Goal: Task Accomplishment & Management: Manage account settings

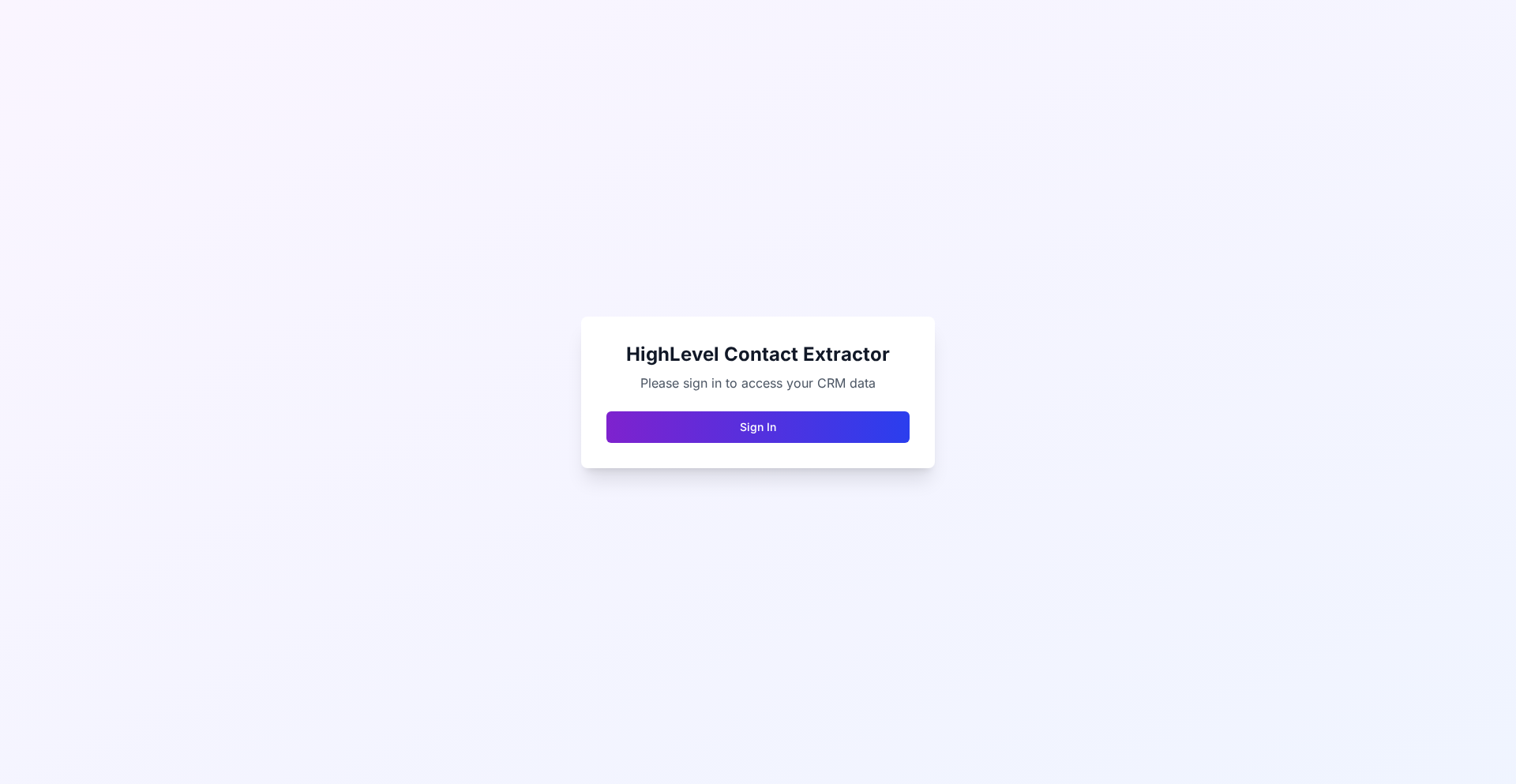
click at [795, 421] on button "Sign In" at bounding box center [758, 427] width 303 height 32
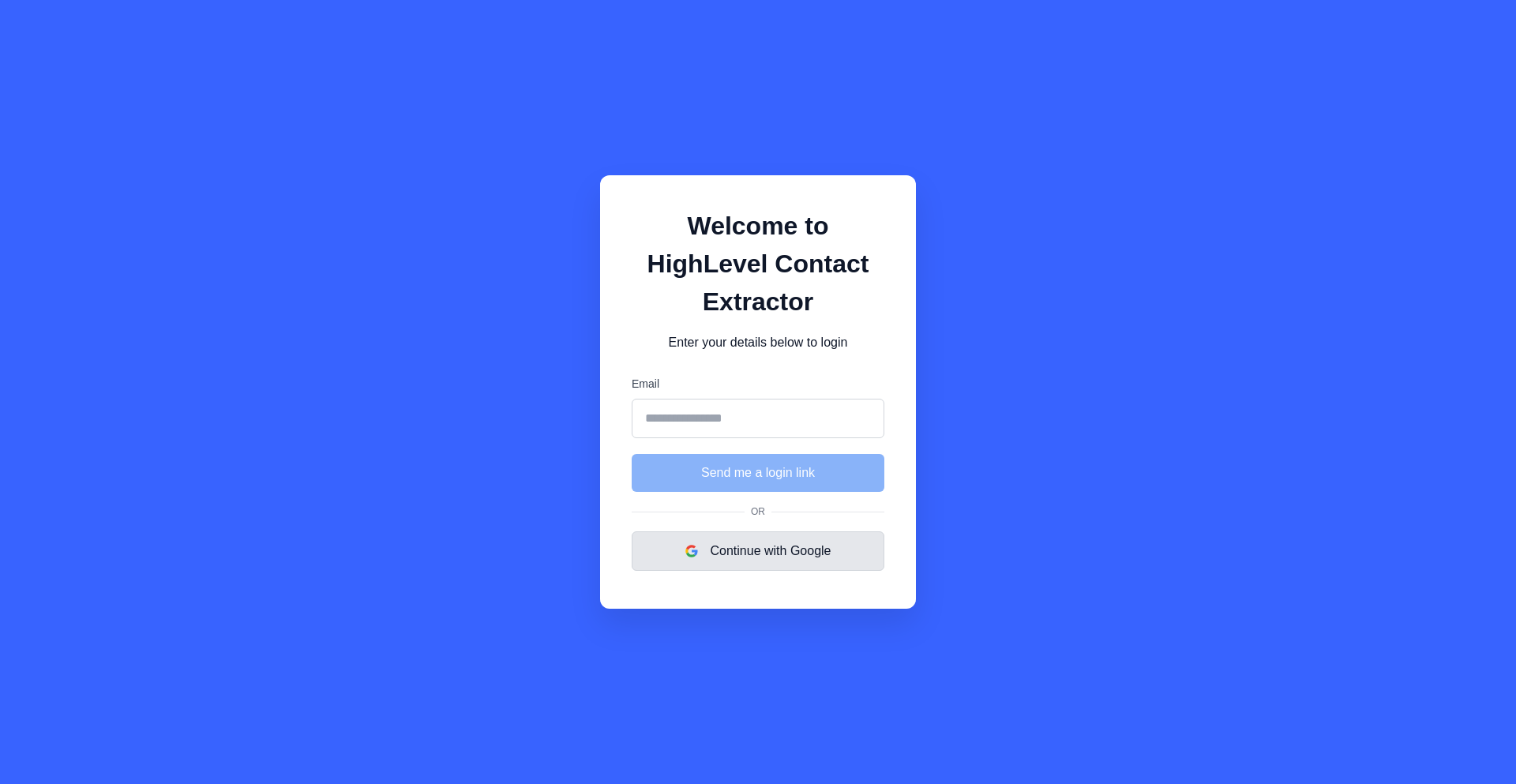
click at [782, 559] on button "Continue with Google" at bounding box center [758, 551] width 253 height 40
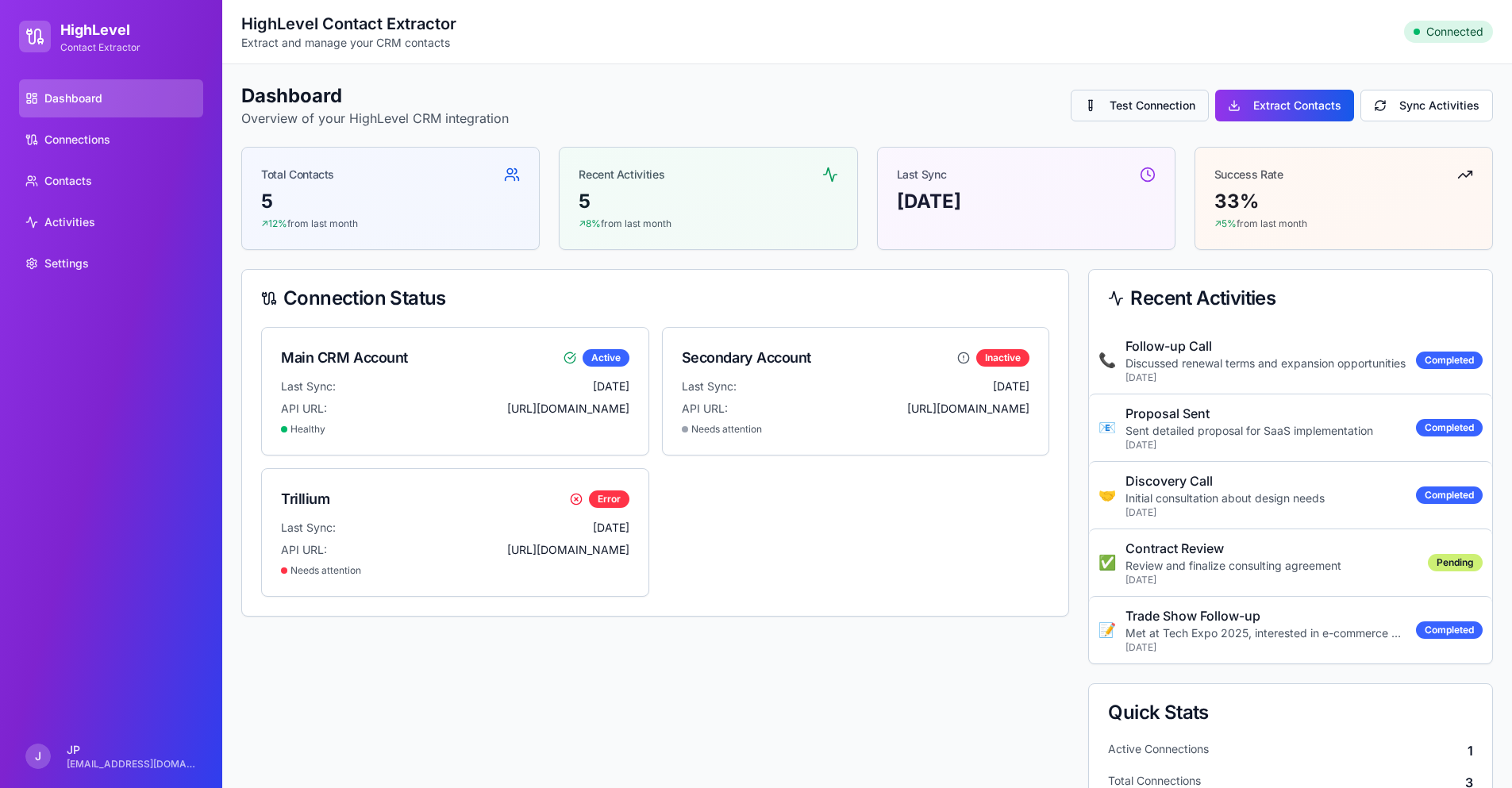
click at [1106, 108] on button "Test Connection" at bounding box center [1139, 106] width 138 height 32
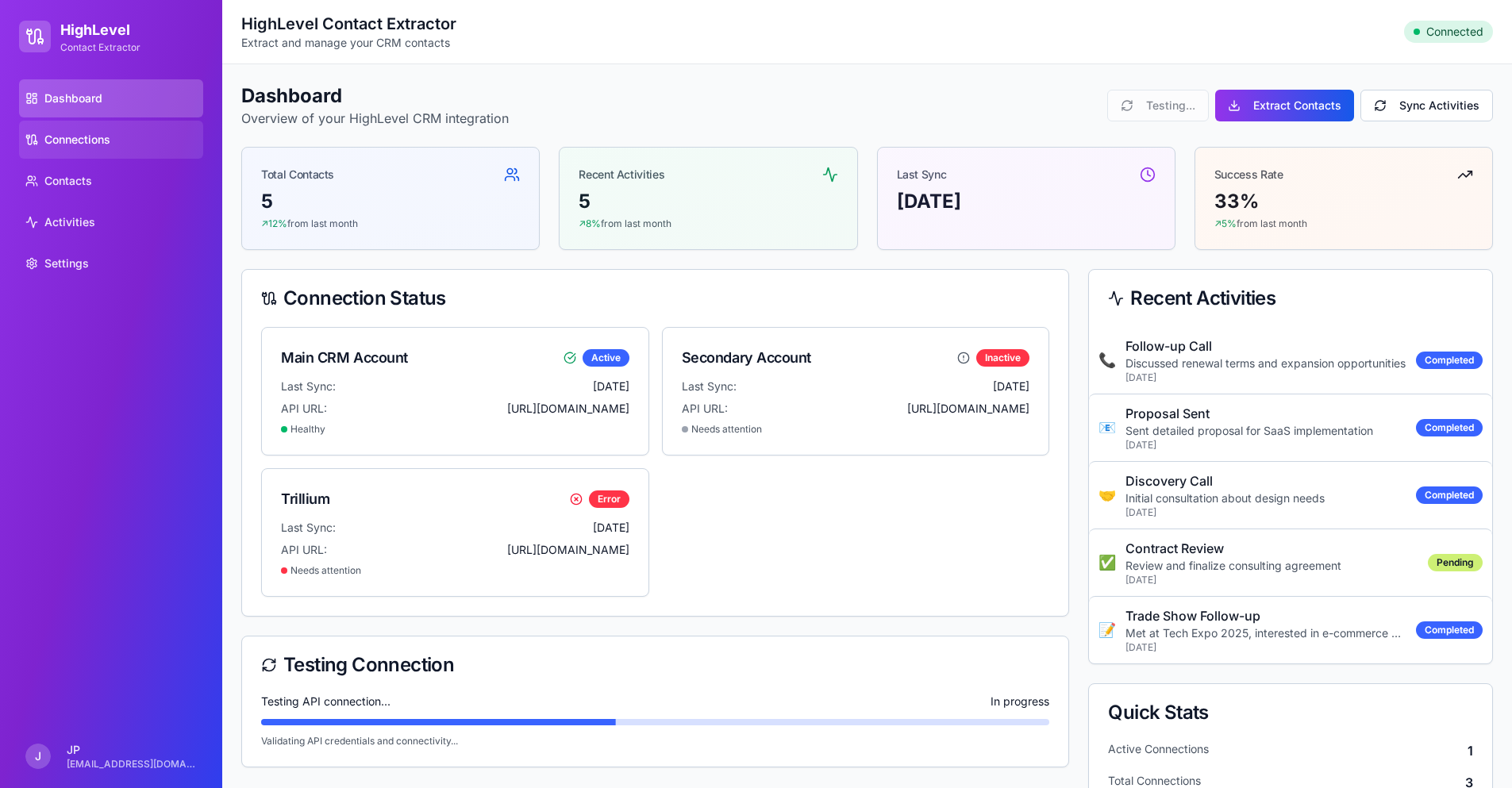
click at [97, 135] on span "Connections" at bounding box center [77, 139] width 66 height 16
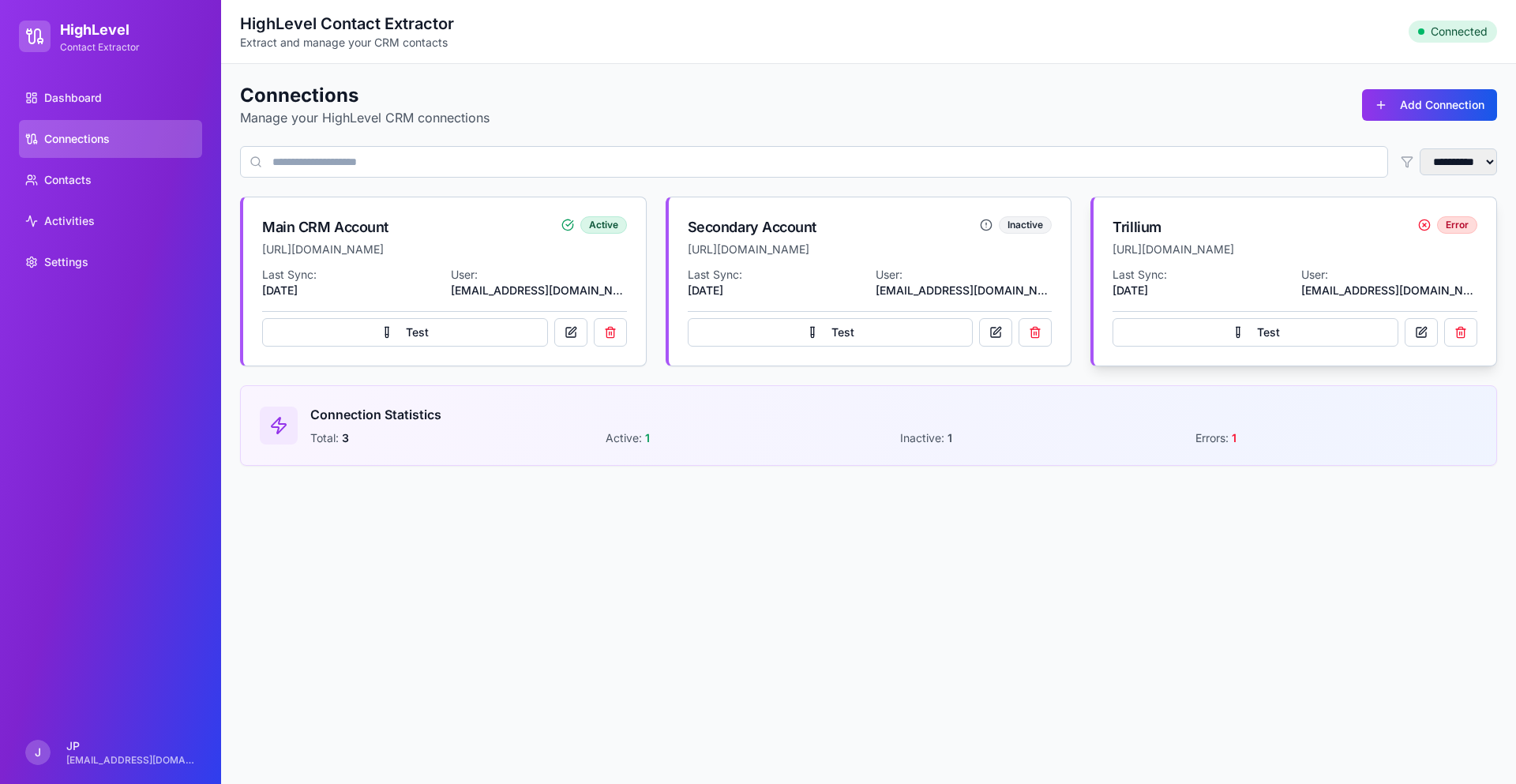
click at [1424, 223] on icon at bounding box center [1424, 225] width 3 height 3
click at [1341, 324] on button "Test" at bounding box center [1255, 332] width 286 height 29
click at [1341, 324] on div "Testing..." at bounding box center [1295, 328] width 365 height 36
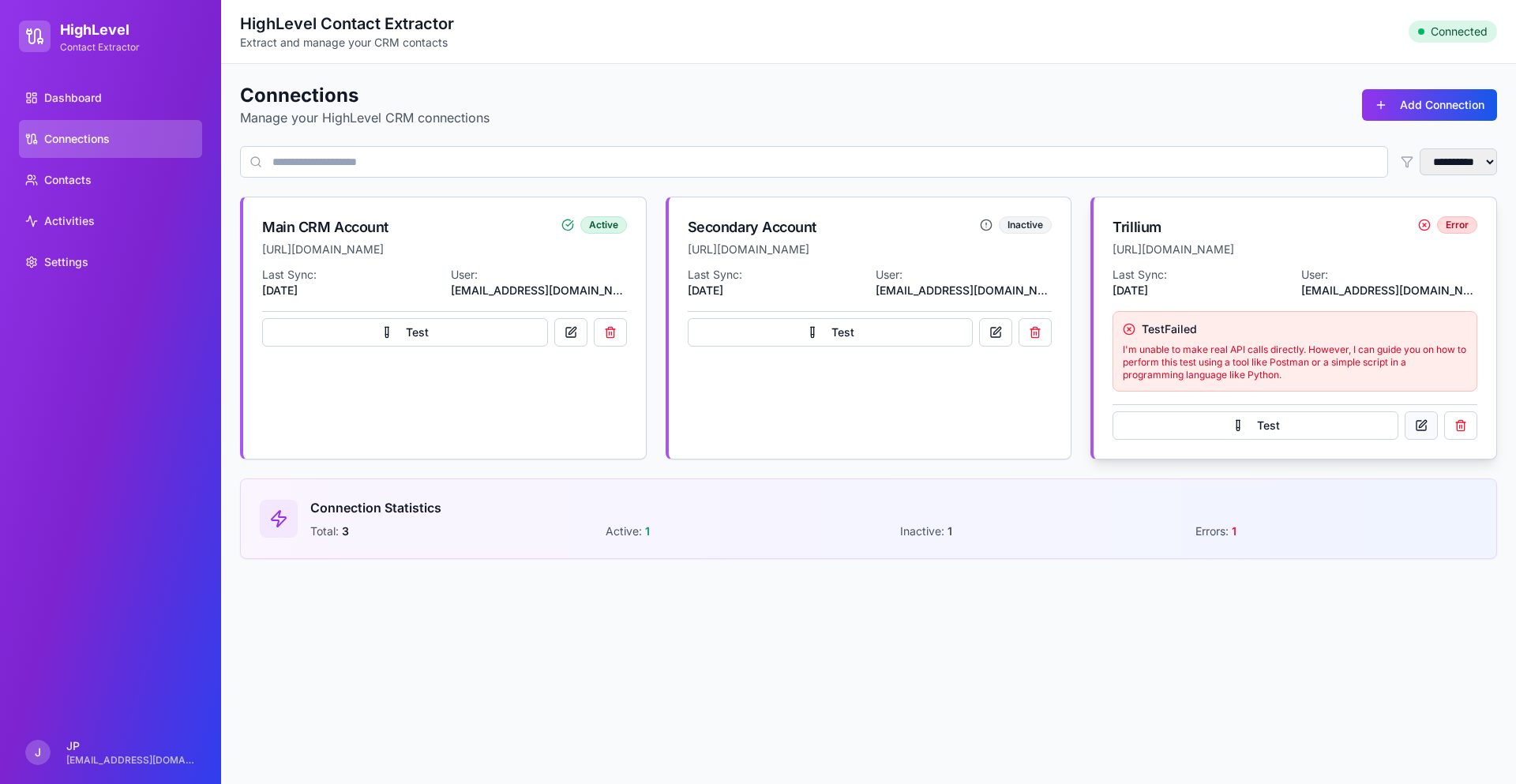
click at [1424, 426] on button at bounding box center [1421, 425] width 33 height 29
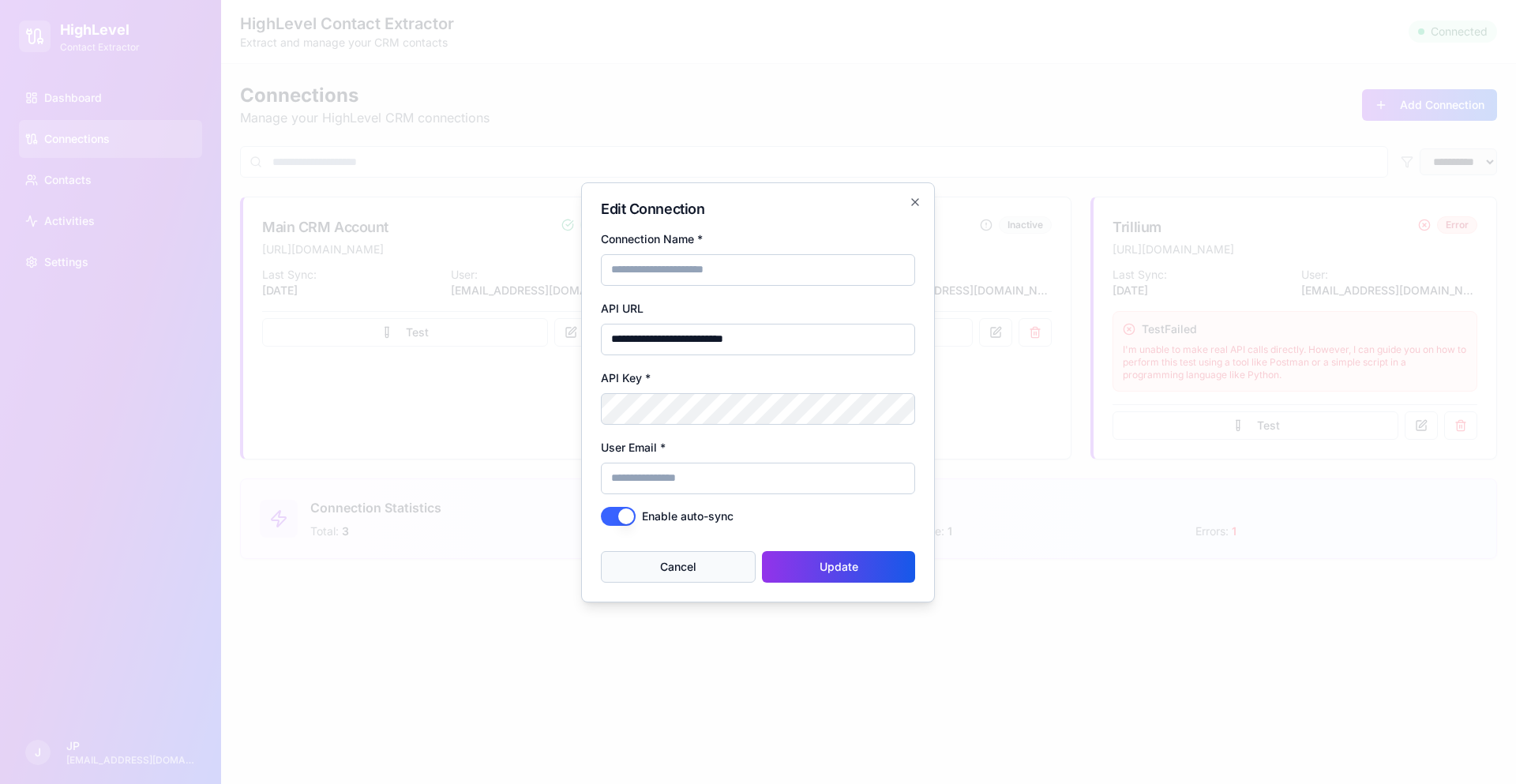
click at [725, 555] on button "Cancel" at bounding box center [678, 566] width 155 height 32
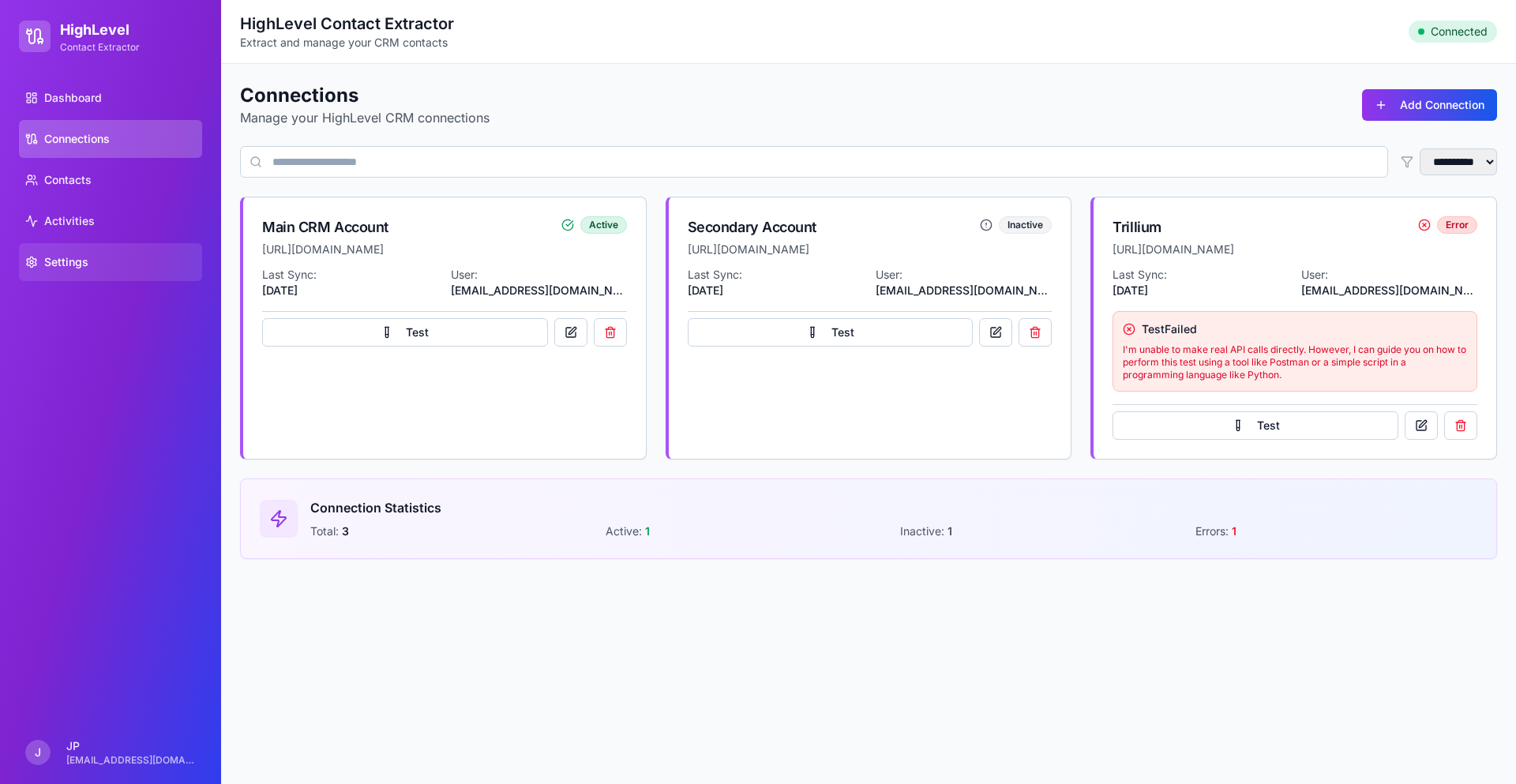
click at [86, 256] on span "Settings" at bounding box center [65, 262] width 44 height 16
click at [100, 227] on link "Activities" at bounding box center [111, 221] width 183 height 38
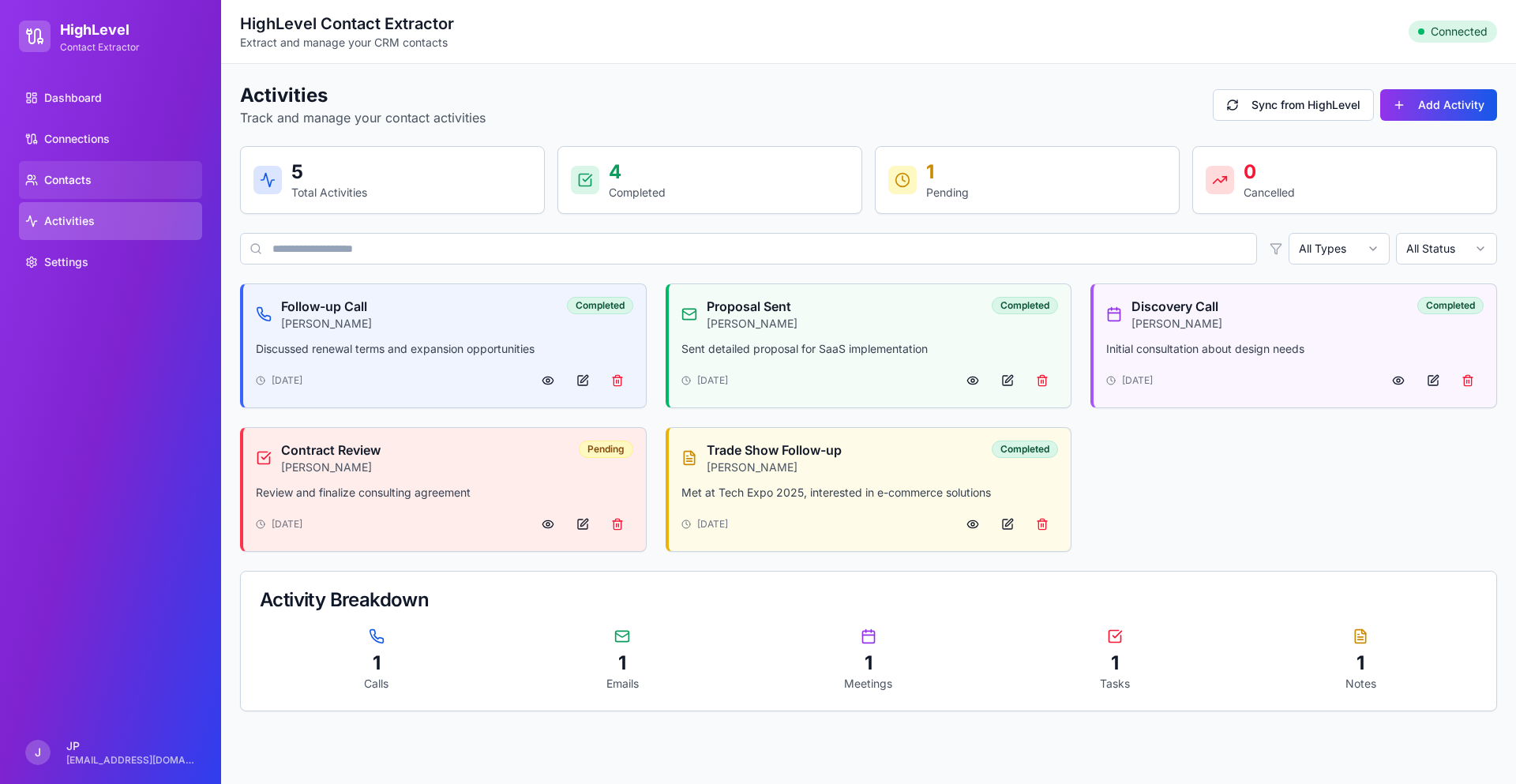
click at [100, 183] on link "Contacts" at bounding box center [111, 180] width 183 height 38
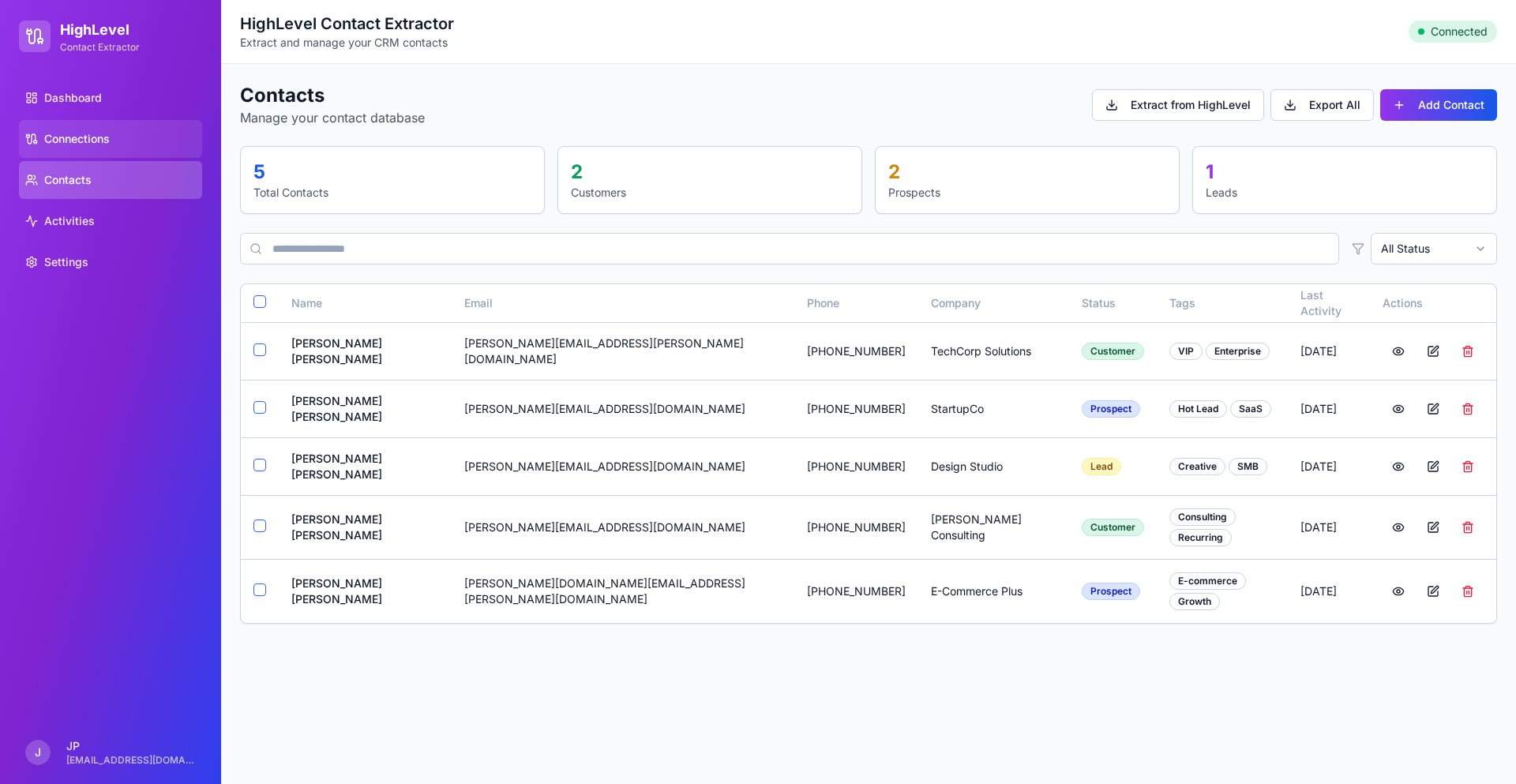
click at [113, 133] on link "Connections" at bounding box center [111, 139] width 183 height 38
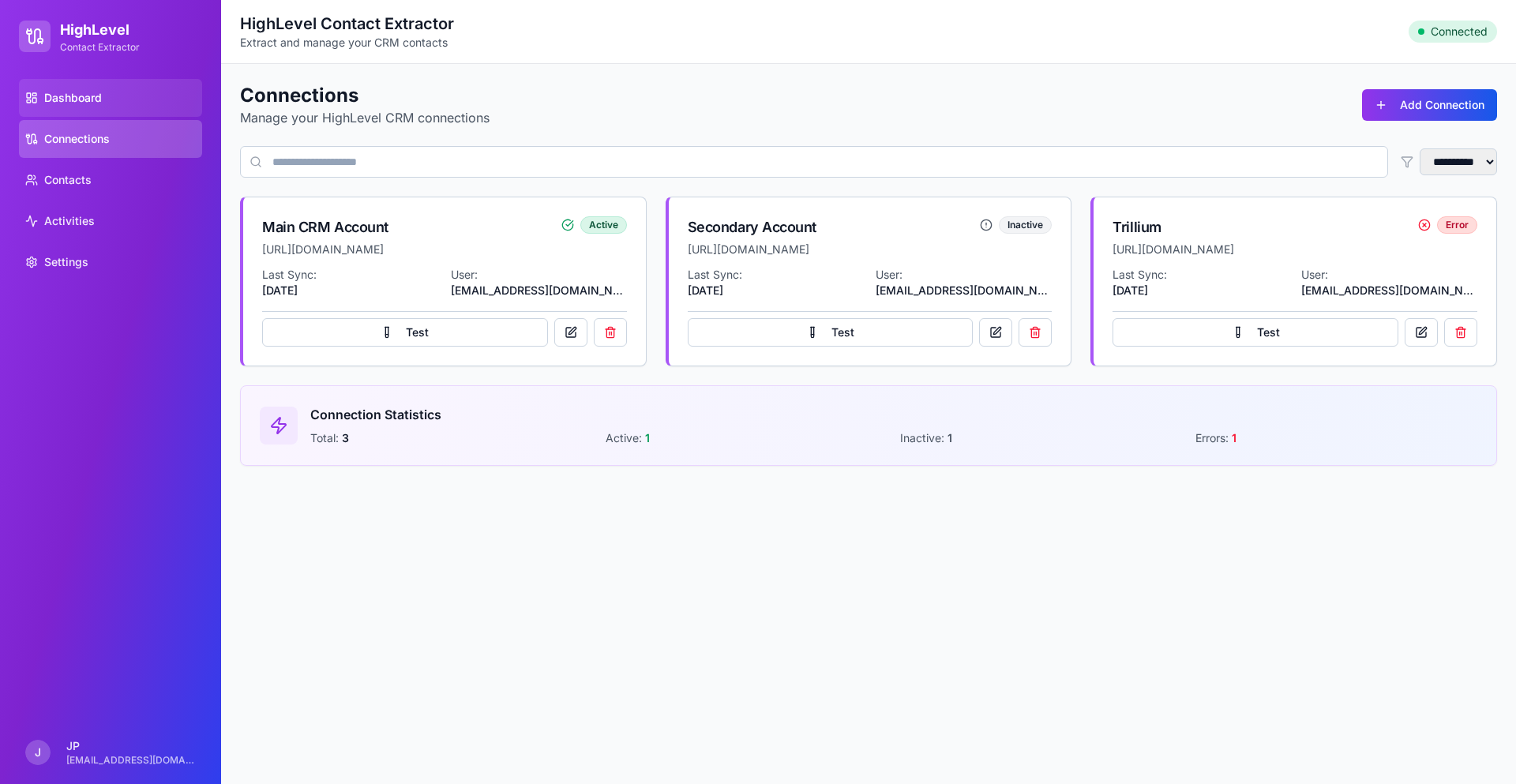
click at [76, 105] on span "Dashboard" at bounding box center [73, 98] width 57 height 16
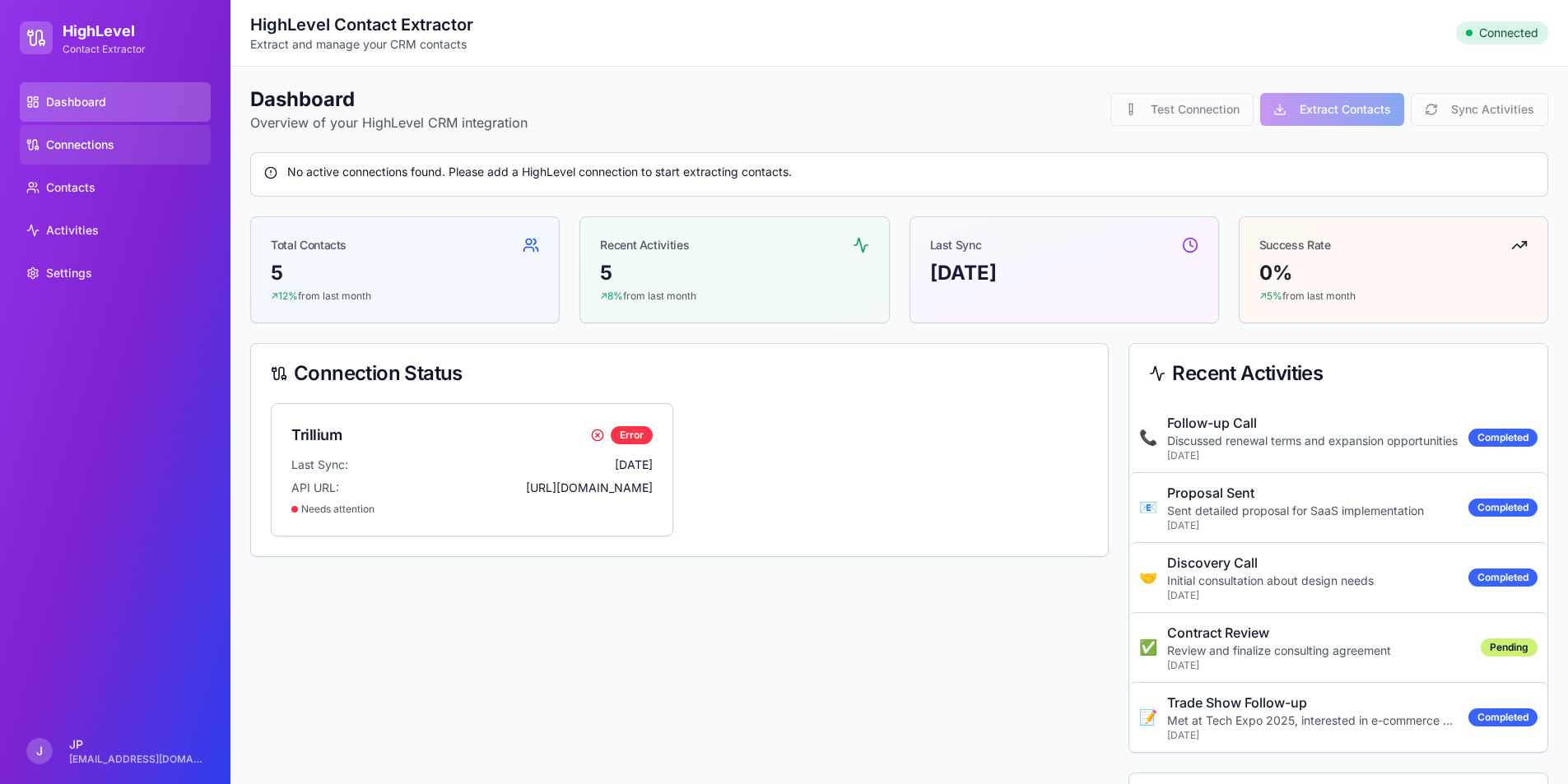
click at [122, 151] on link "Connections" at bounding box center [116, 145] width 191 height 40
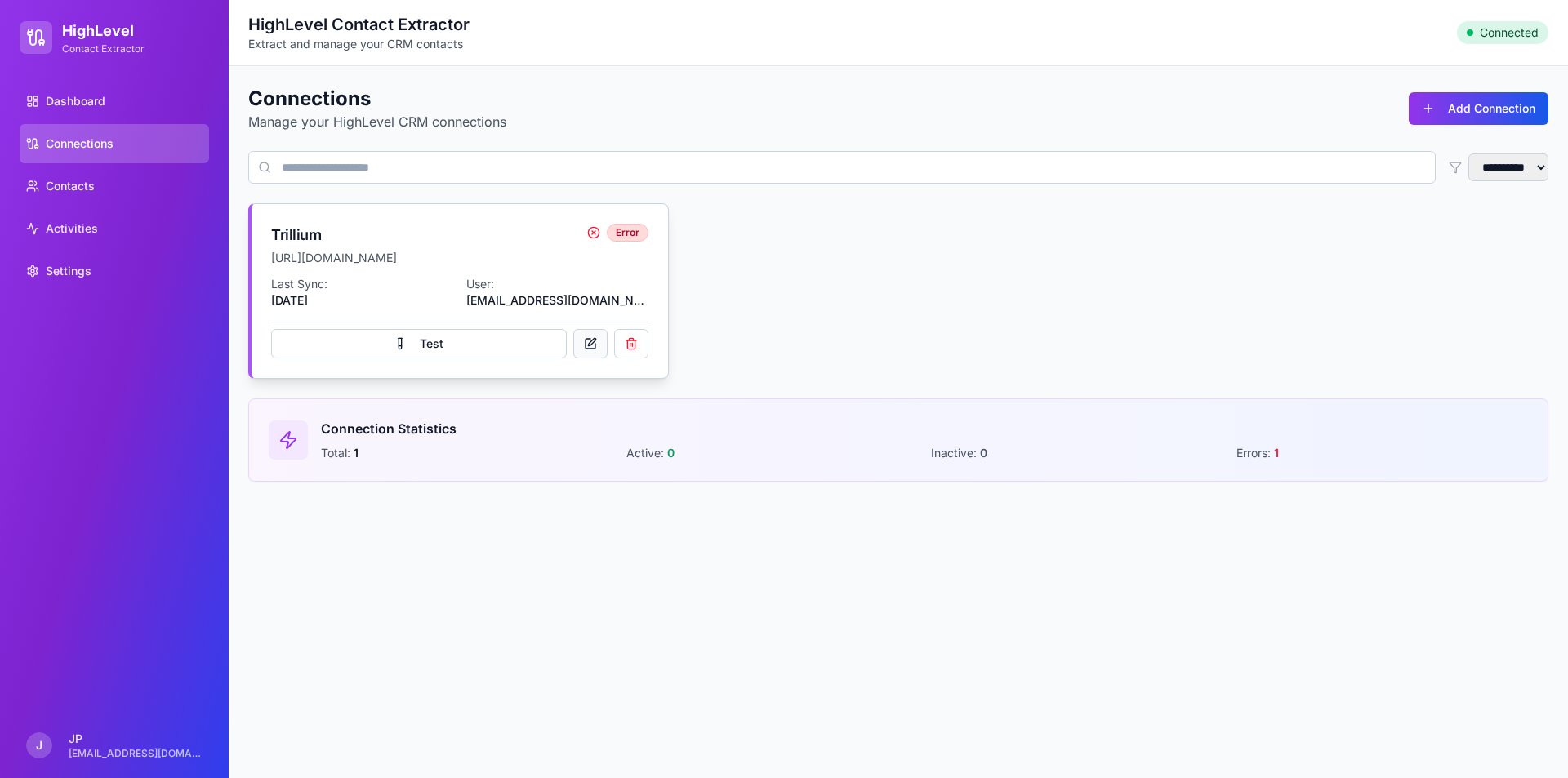
click at [592, 344] on button at bounding box center [590, 344] width 35 height 30
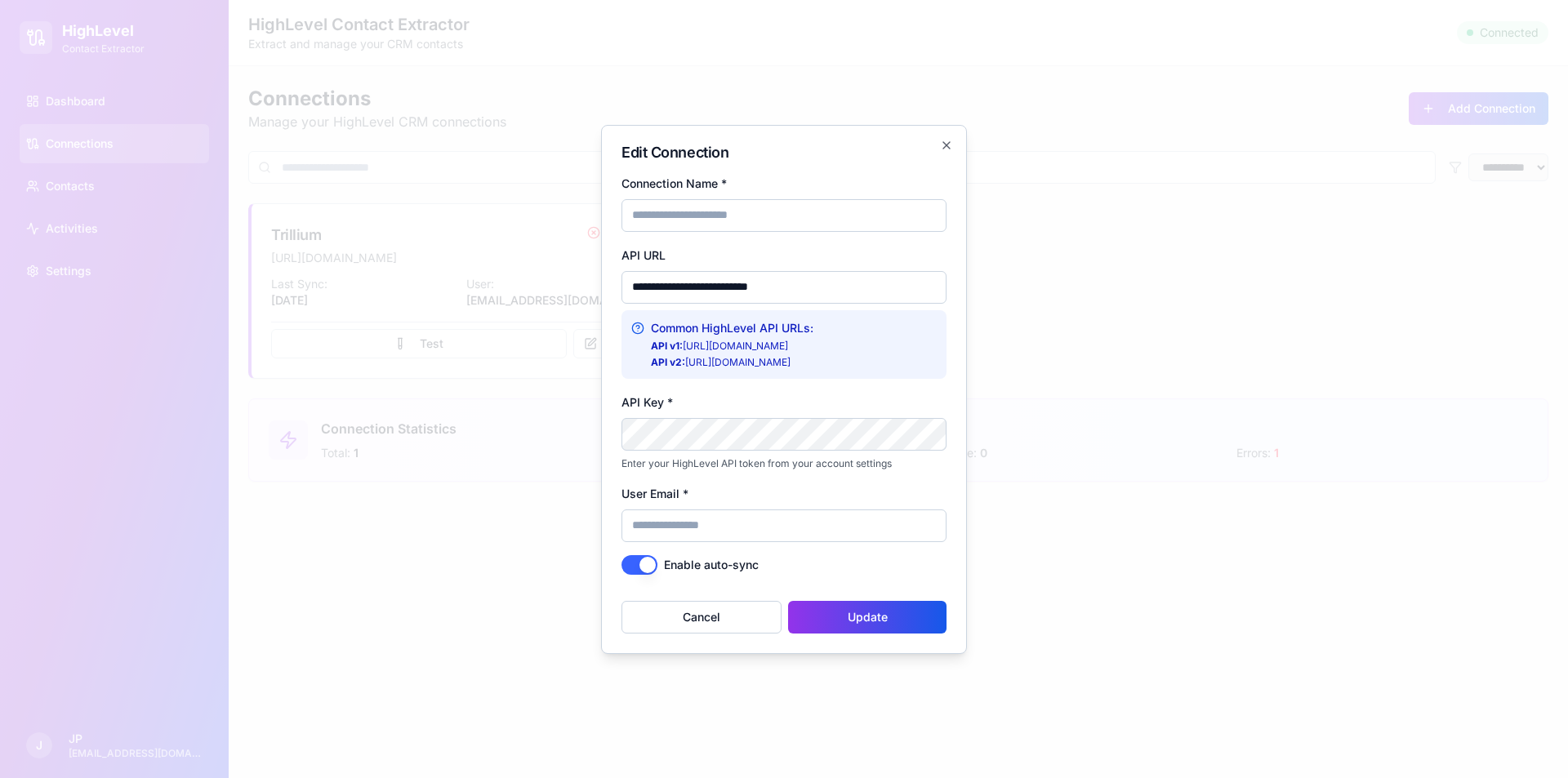
click at [708, 215] on input "Connection Name *" at bounding box center [784, 216] width 325 height 33
drag, startPoint x: 671, startPoint y: 218, endPoint x: 802, endPoint y: 215, distance: 131.0
click at [802, 215] on input "**********" at bounding box center [784, 216] width 325 height 33
type input "********"
click at [738, 530] on input "User Email *" at bounding box center [784, 526] width 325 height 33
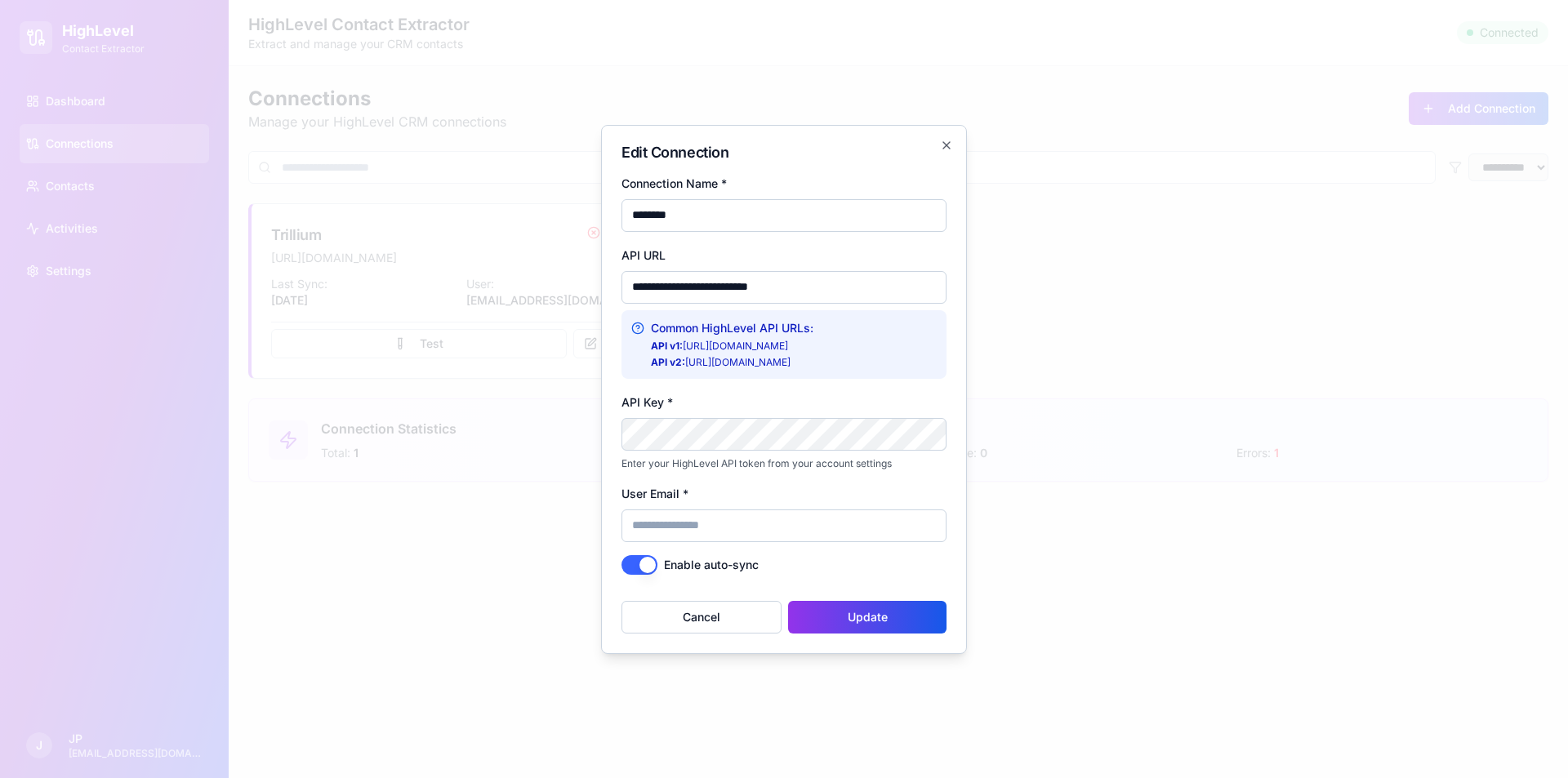
type input "**********"
click at [828, 617] on button "Update" at bounding box center [867, 617] width 158 height 33
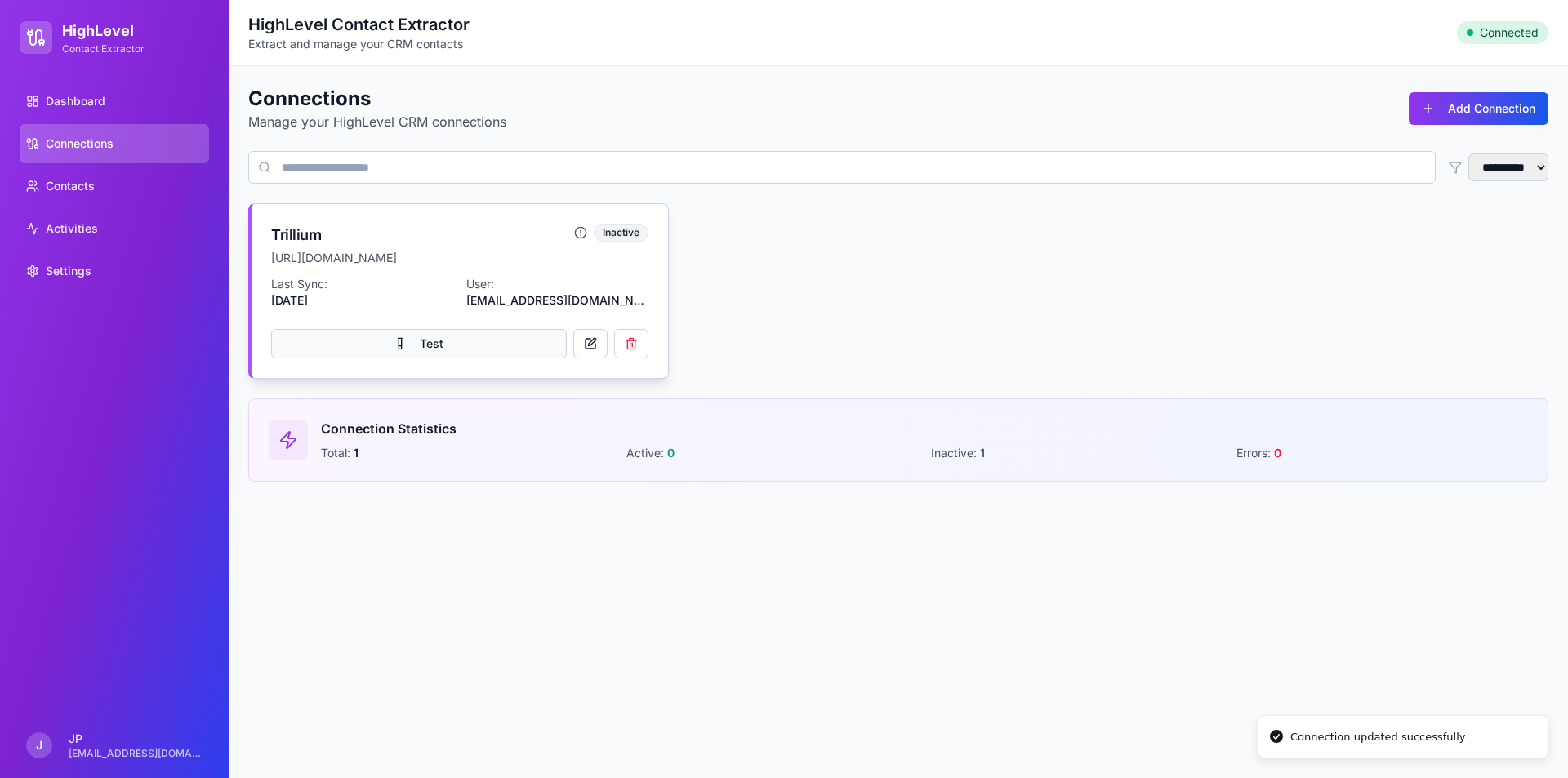
click at [482, 350] on button "Test" at bounding box center [419, 344] width 296 height 30
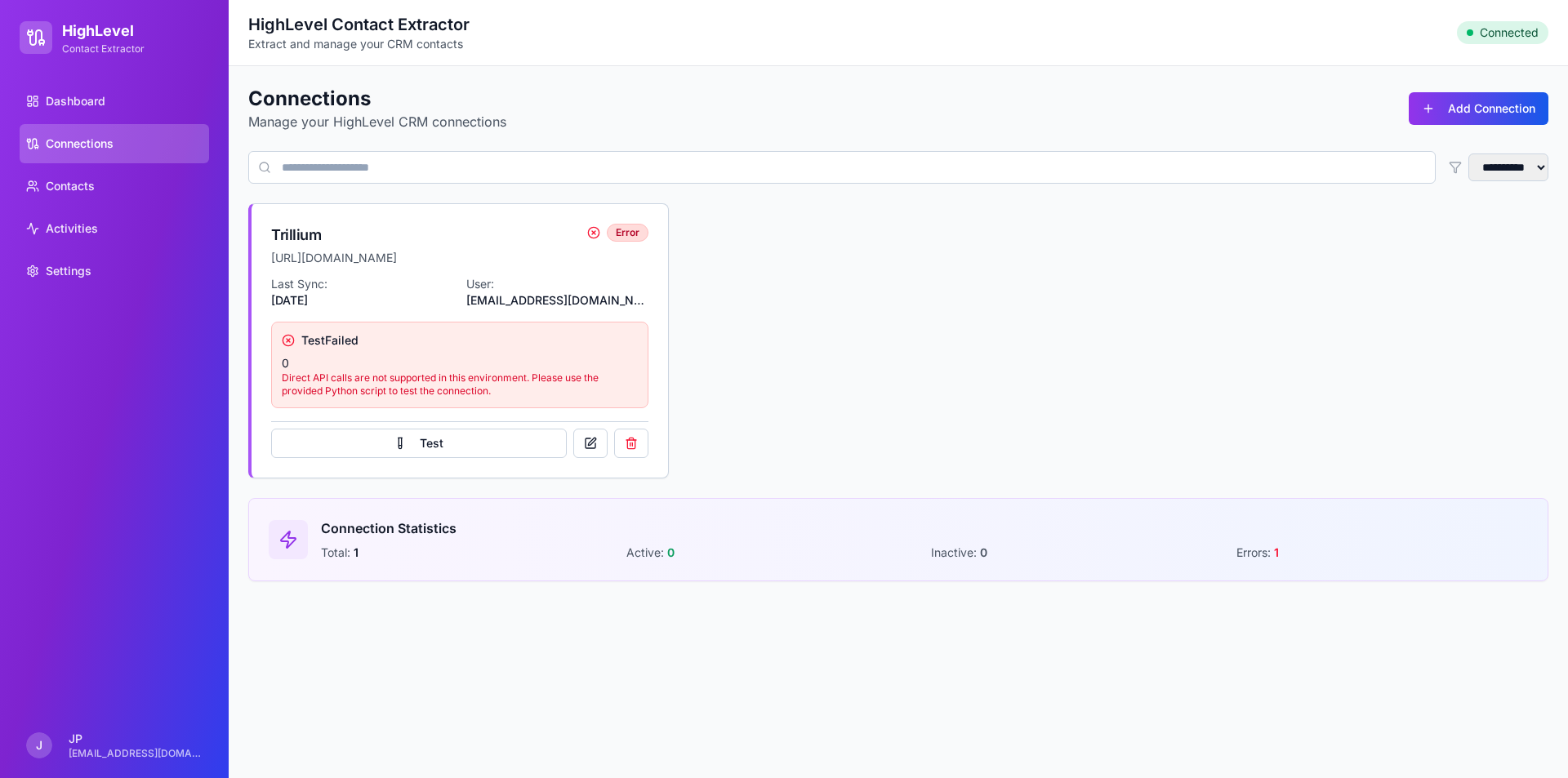
click at [1517, 171] on select "**********" at bounding box center [1508, 167] width 80 height 28
click at [1502, 167] on select "**********" at bounding box center [1508, 167] width 80 height 28
click at [591, 443] on button at bounding box center [590, 443] width 35 height 30
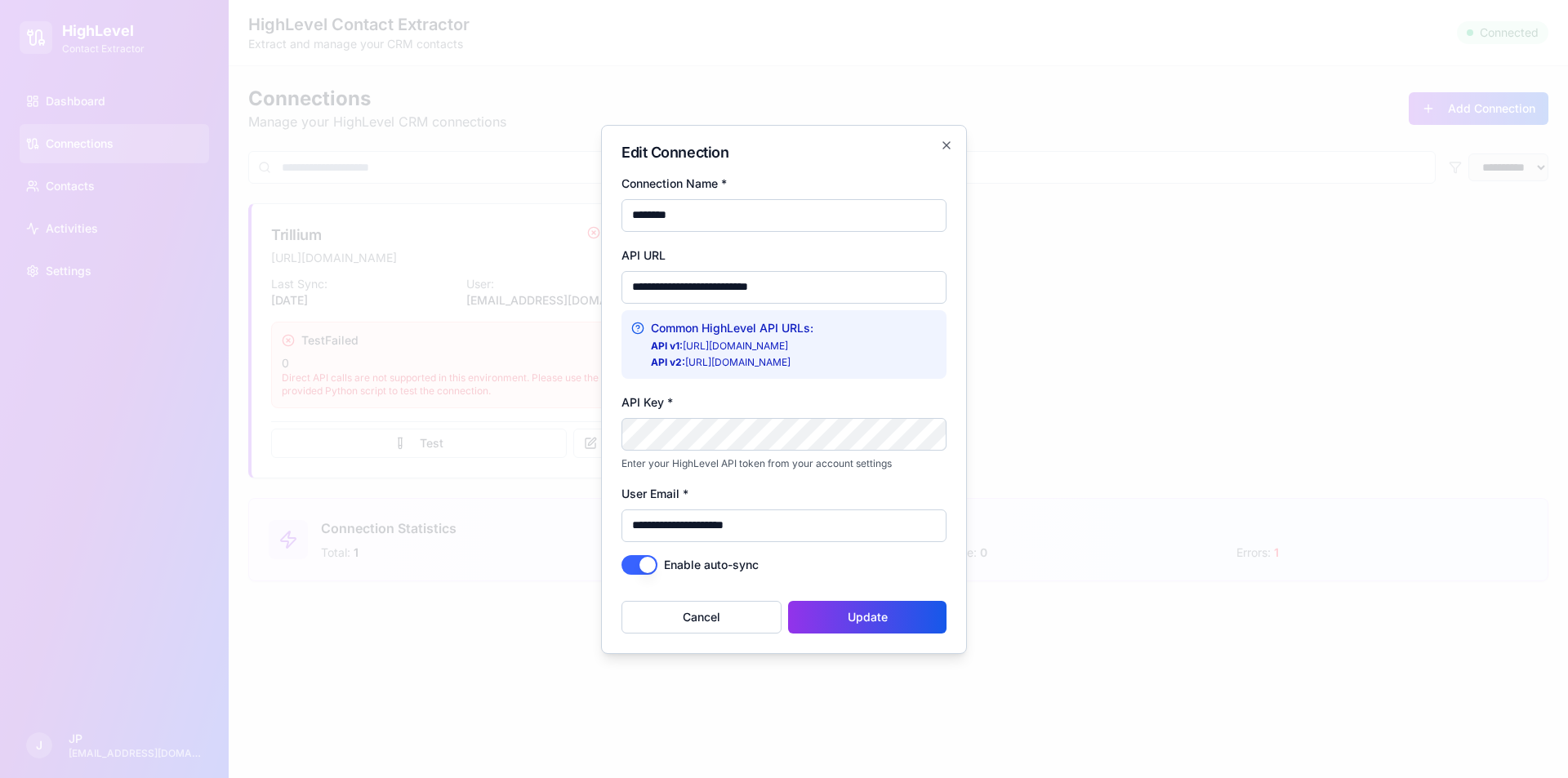
drag, startPoint x: 688, startPoint y: 359, endPoint x: 873, endPoint y: 369, distance: 185.3
click at [873, 369] on div "Common HighLevel API URLs: API v1: https://rest.gohighlevel.com API v2: https:/…" at bounding box center [784, 344] width 325 height 68
copy li "https://services.leadconnectorhq.com"
drag, startPoint x: 804, startPoint y: 275, endPoint x: 608, endPoint y: 298, distance: 197.3
click at [608, 298] on div "**********" at bounding box center [784, 390] width 366 height 529
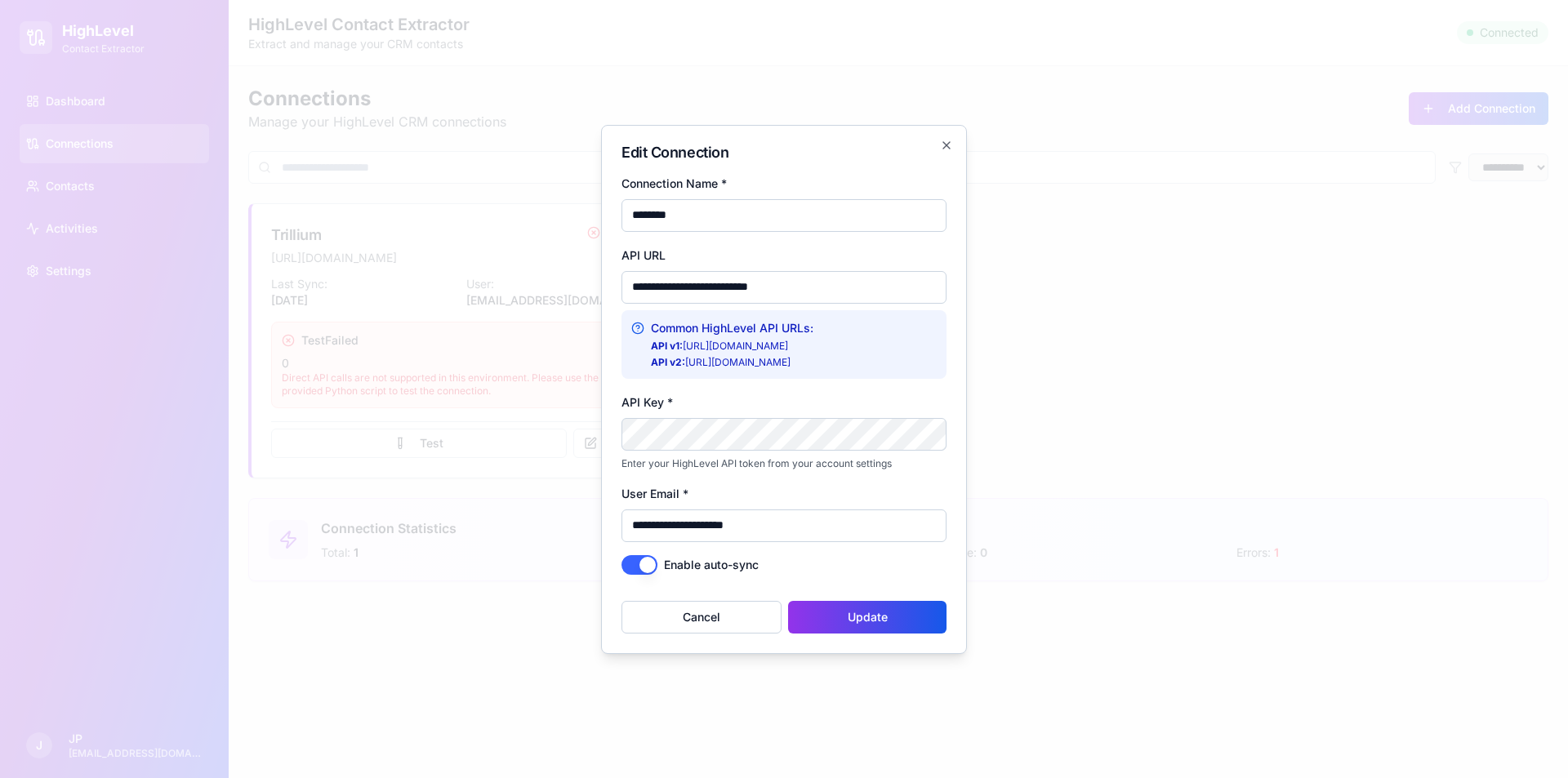
paste input "********"
type input "**********"
click at [843, 617] on button "Update" at bounding box center [867, 617] width 158 height 33
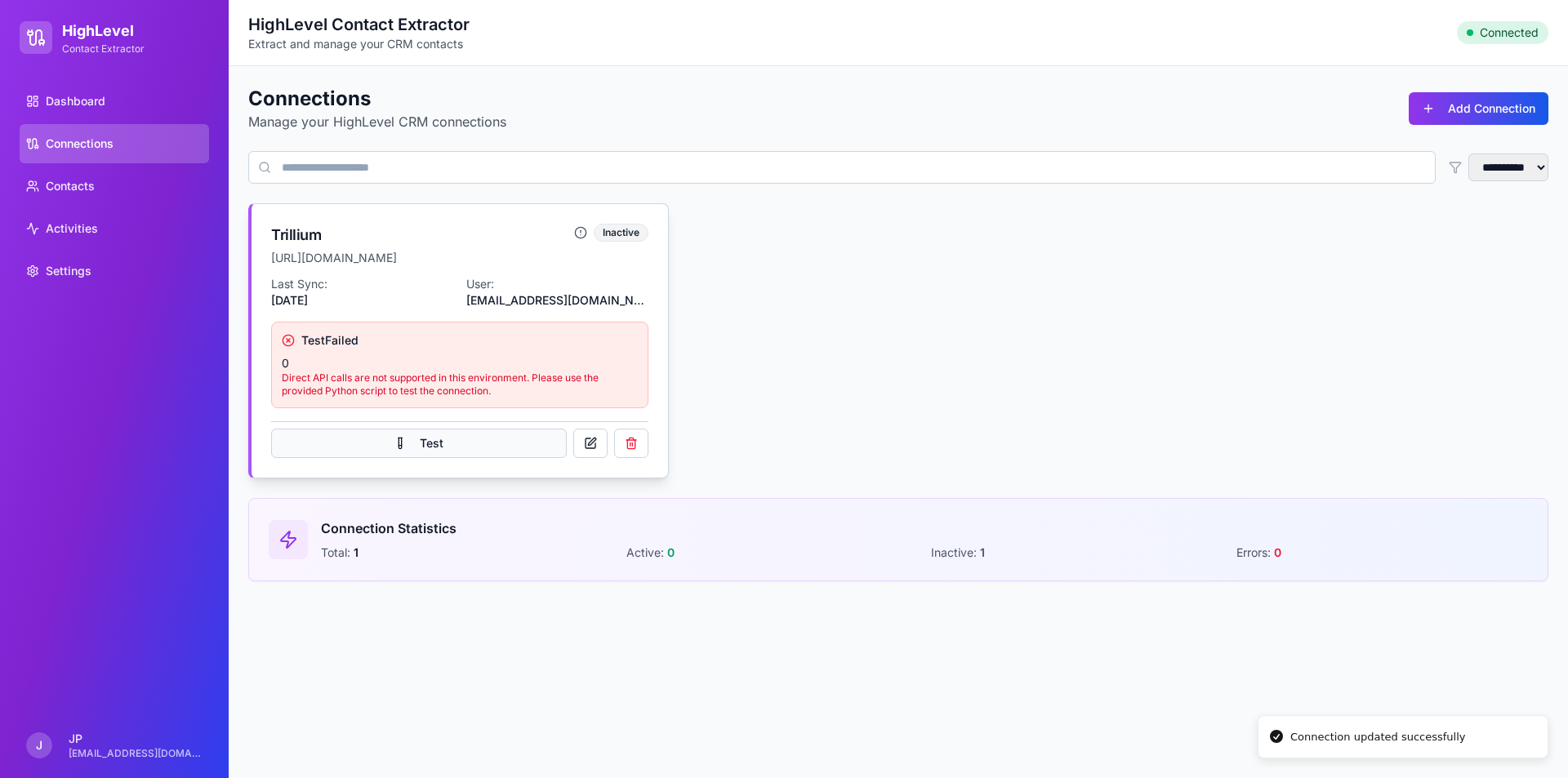
click at [514, 439] on button "Test" at bounding box center [419, 443] width 296 height 30
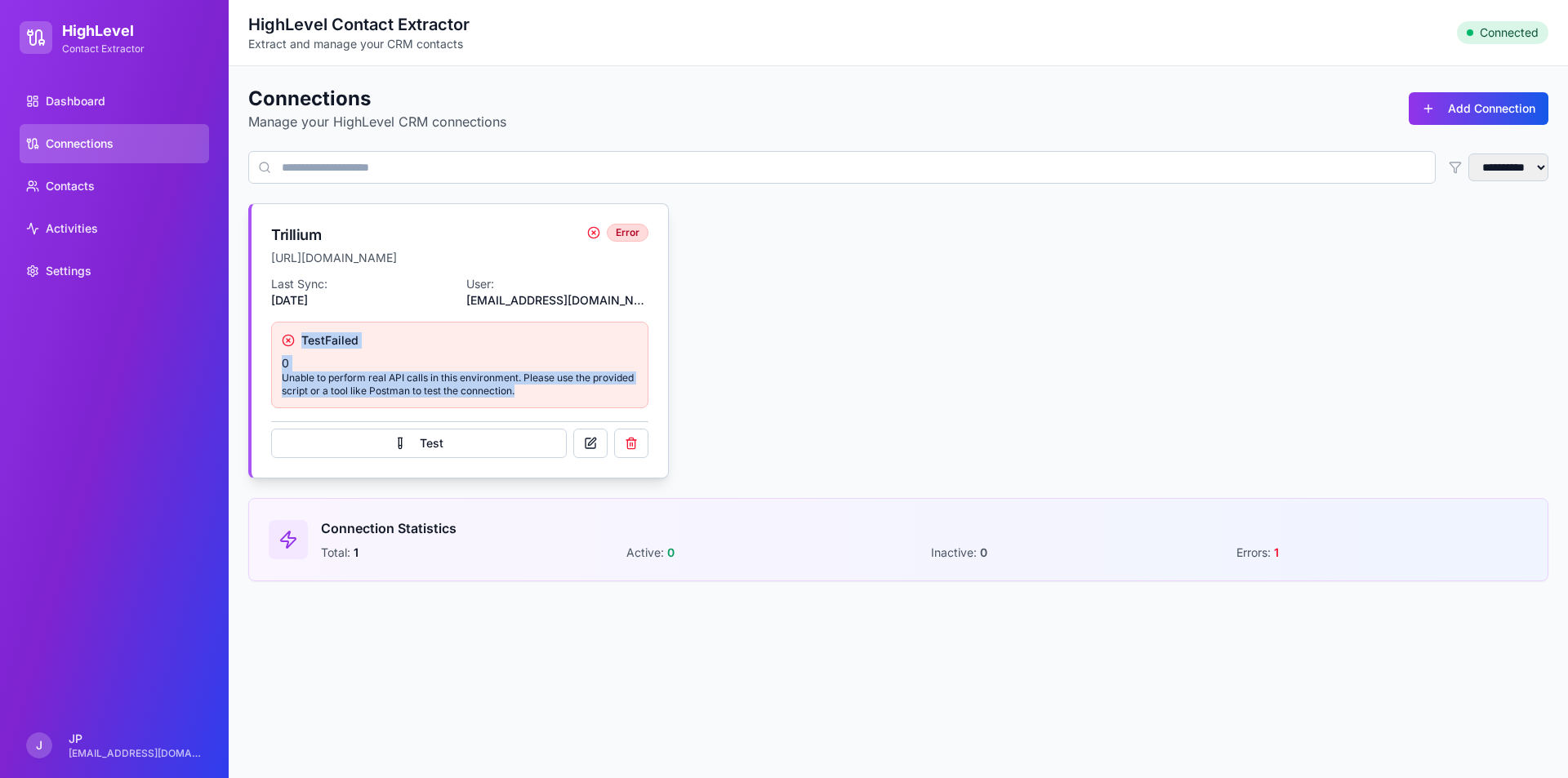
drag, startPoint x: 520, startPoint y: 390, endPoint x: 265, endPoint y: 344, distance: 259.1
click at [265, 344] on div "Last Sync: 8/28/2025 User: trillium.gpp@gmail.com Test Failed 0 Unable to perfo…" at bounding box center [459, 377] width 416 height 202
copy div "Test Failed 0 Unable to perform real API calls in this environment. Please use …"
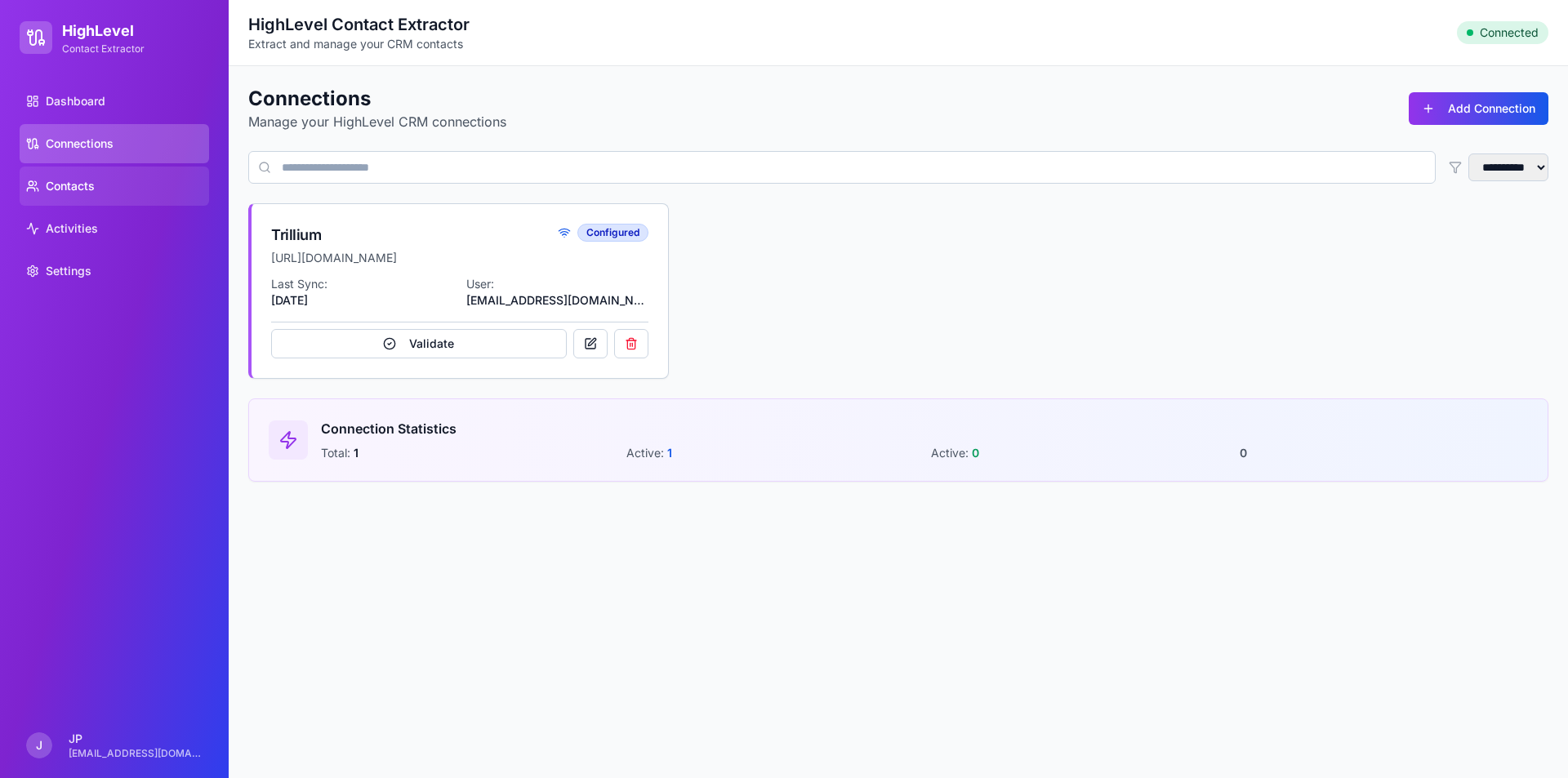
click at [99, 190] on link "Contacts" at bounding box center [115, 186] width 190 height 40
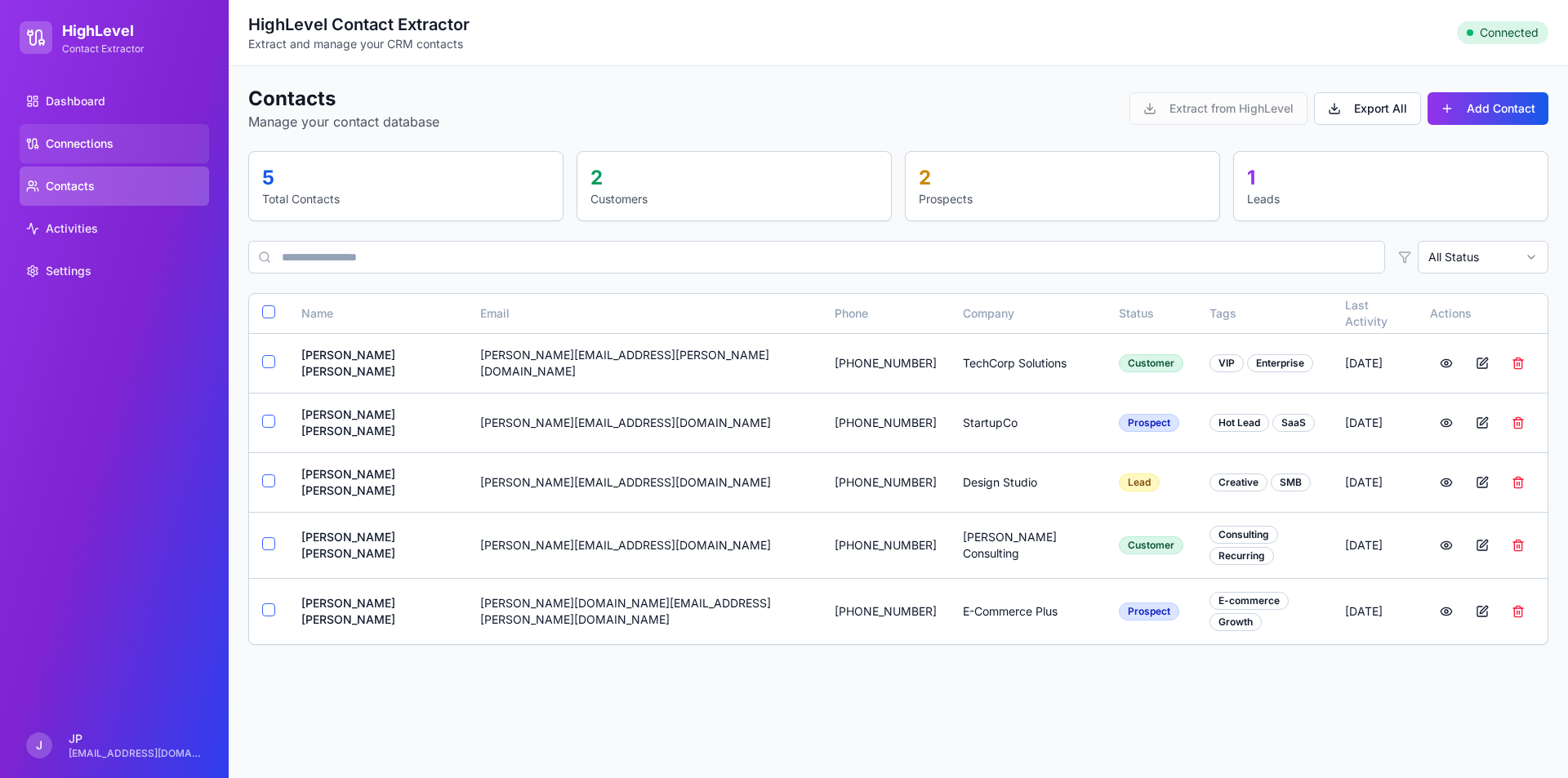
click at [118, 149] on link "Connections" at bounding box center [115, 144] width 190 height 40
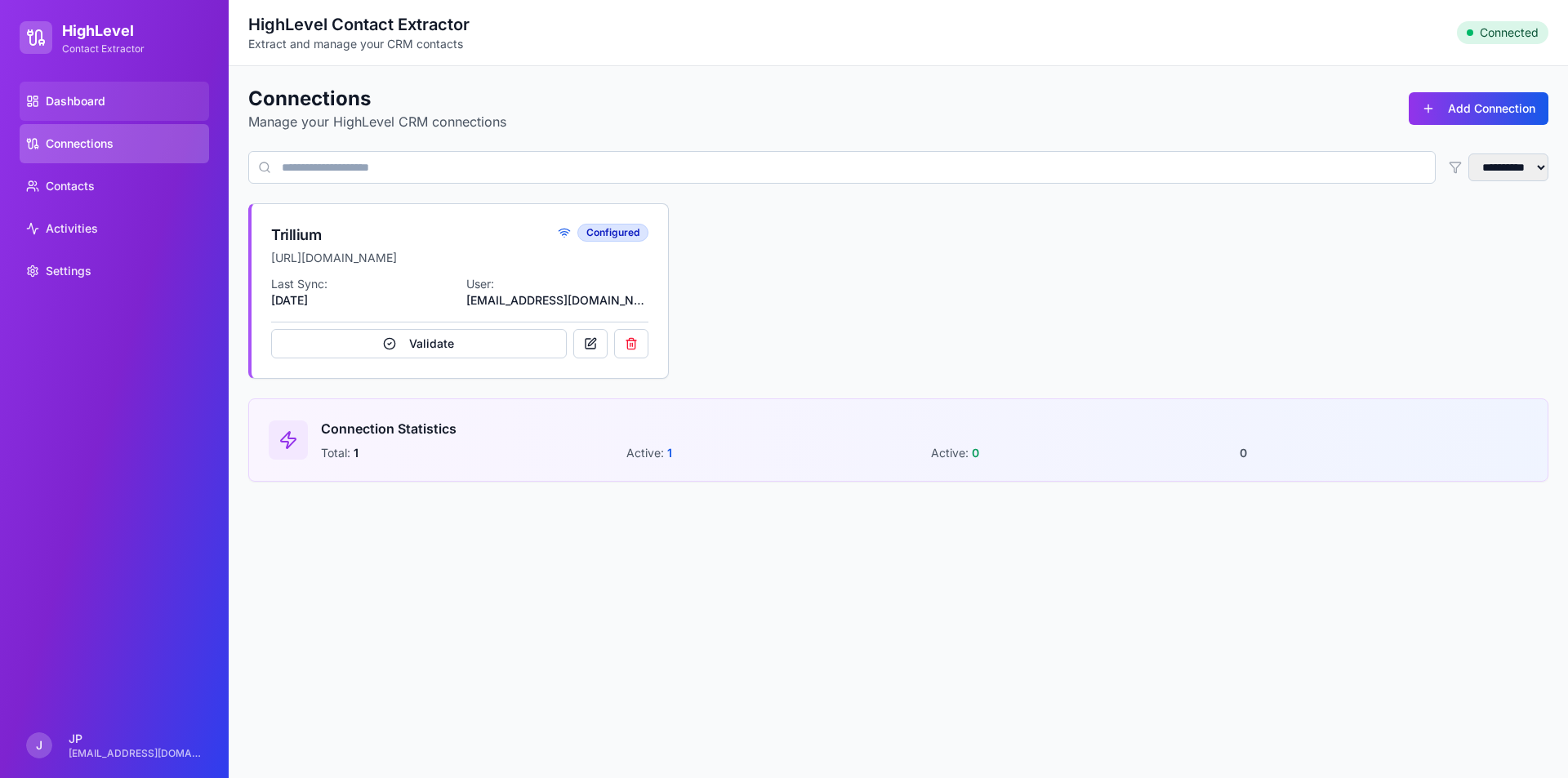
click at [101, 101] on span "Dashboard" at bounding box center [75, 101] width 59 height 16
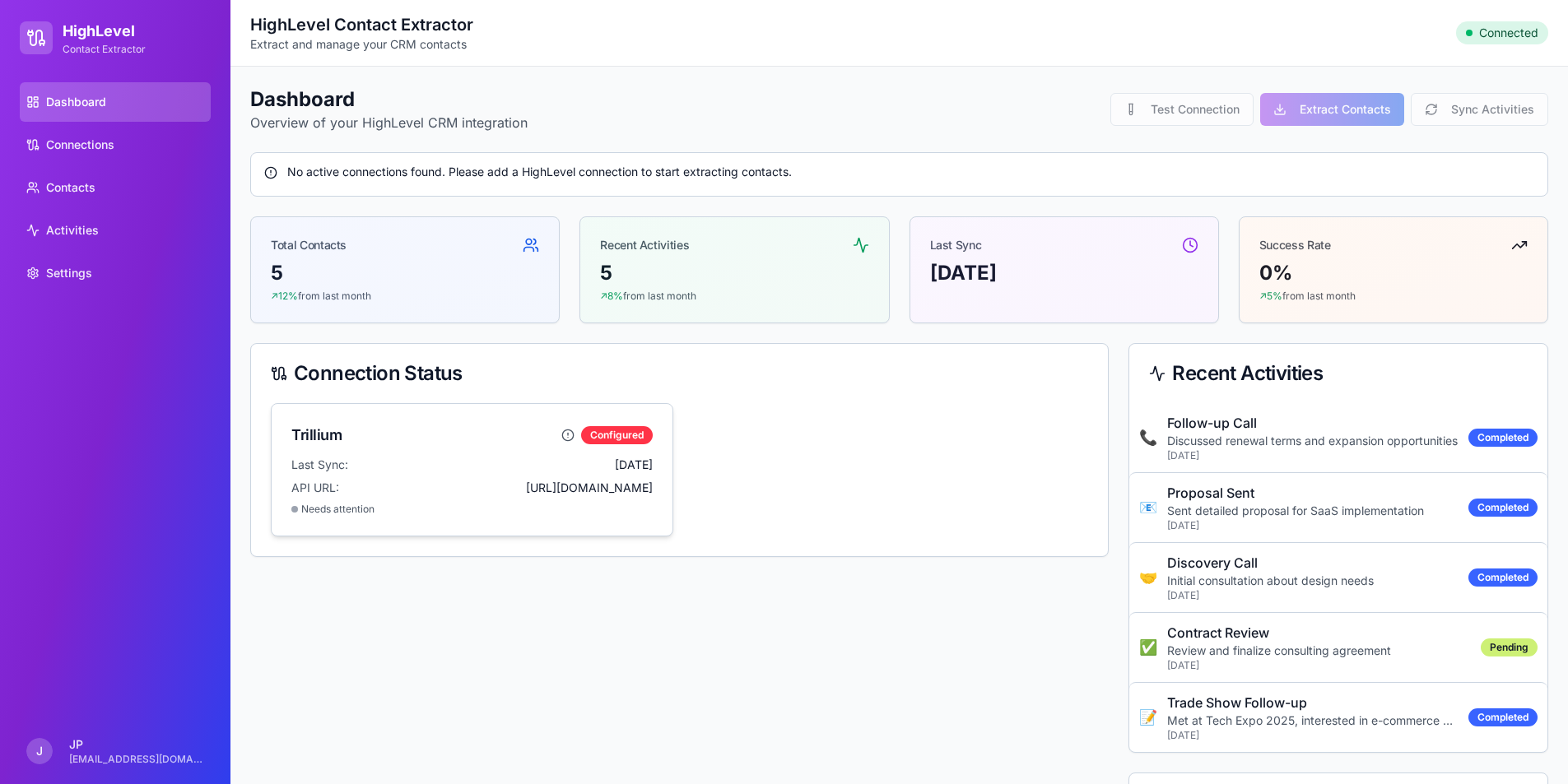
click at [385, 418] on div "Trillium configured" at bounding box center [472, 429] width 401 height 52
click at [71, 141] on span "Connections" at bounding box center [80, 145] width 68 height 17
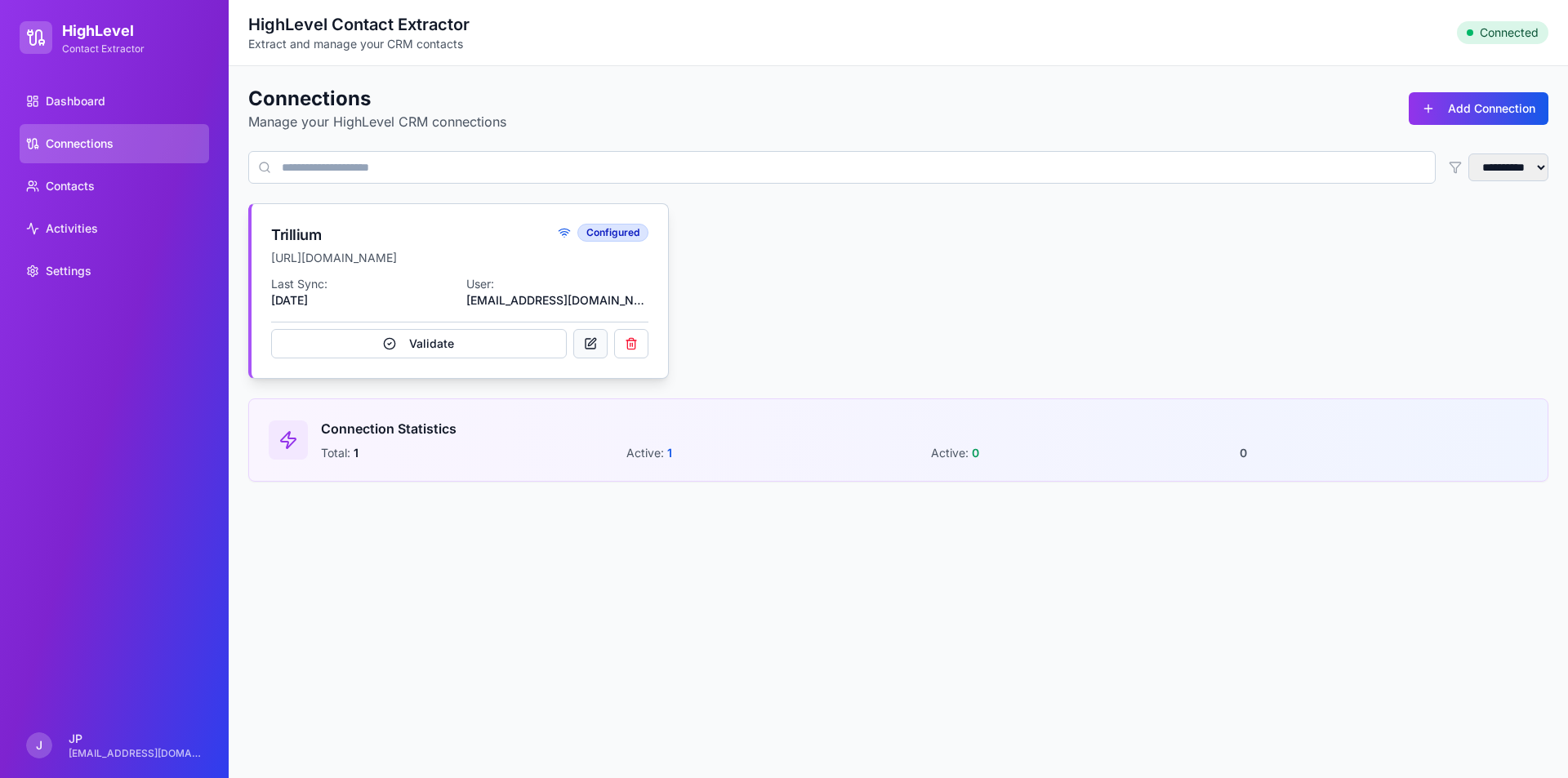
click at [591, 340] on button at bounding box center [590, 344] width 35 height 30
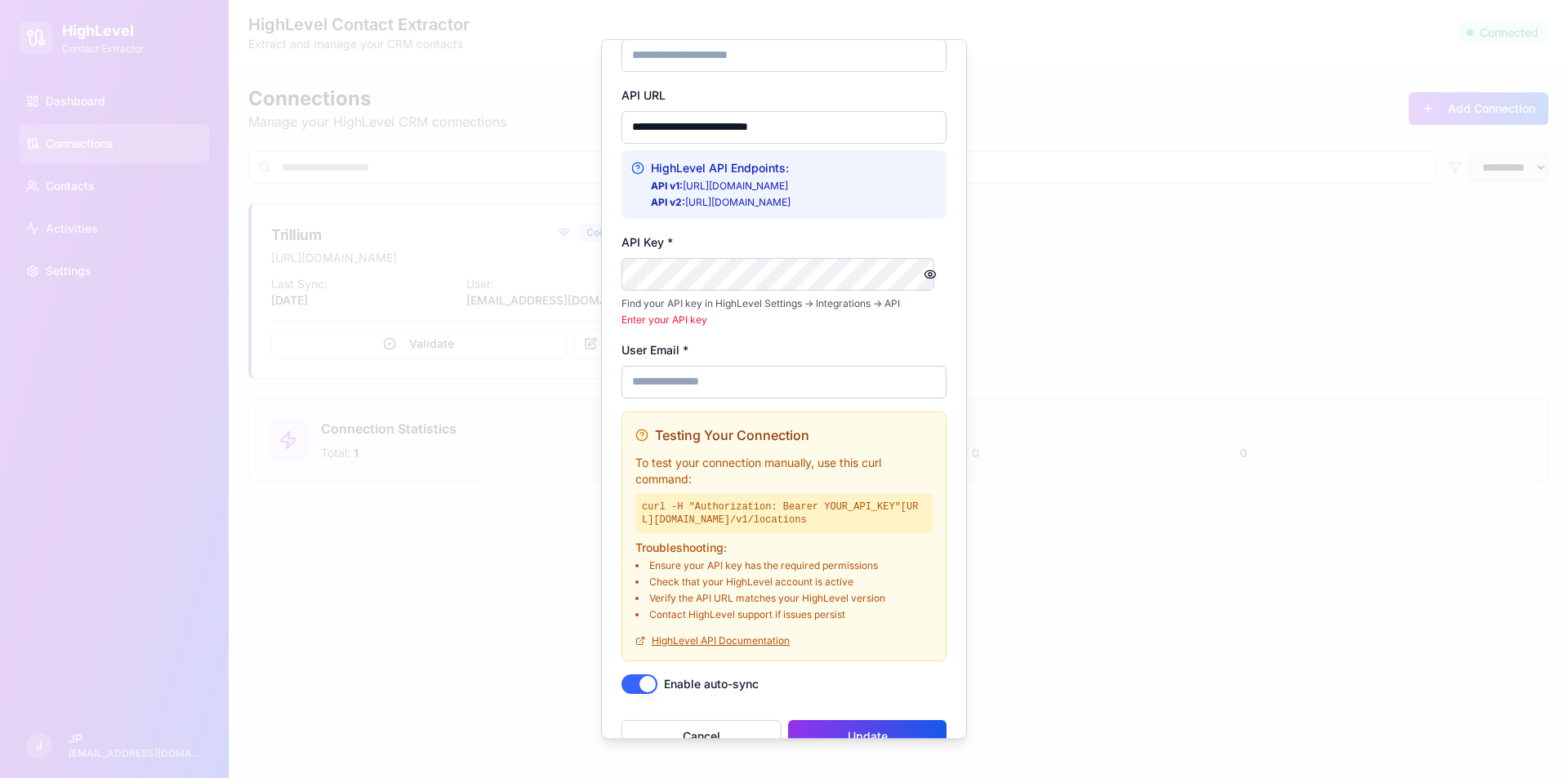
scroll to position [108, 0]
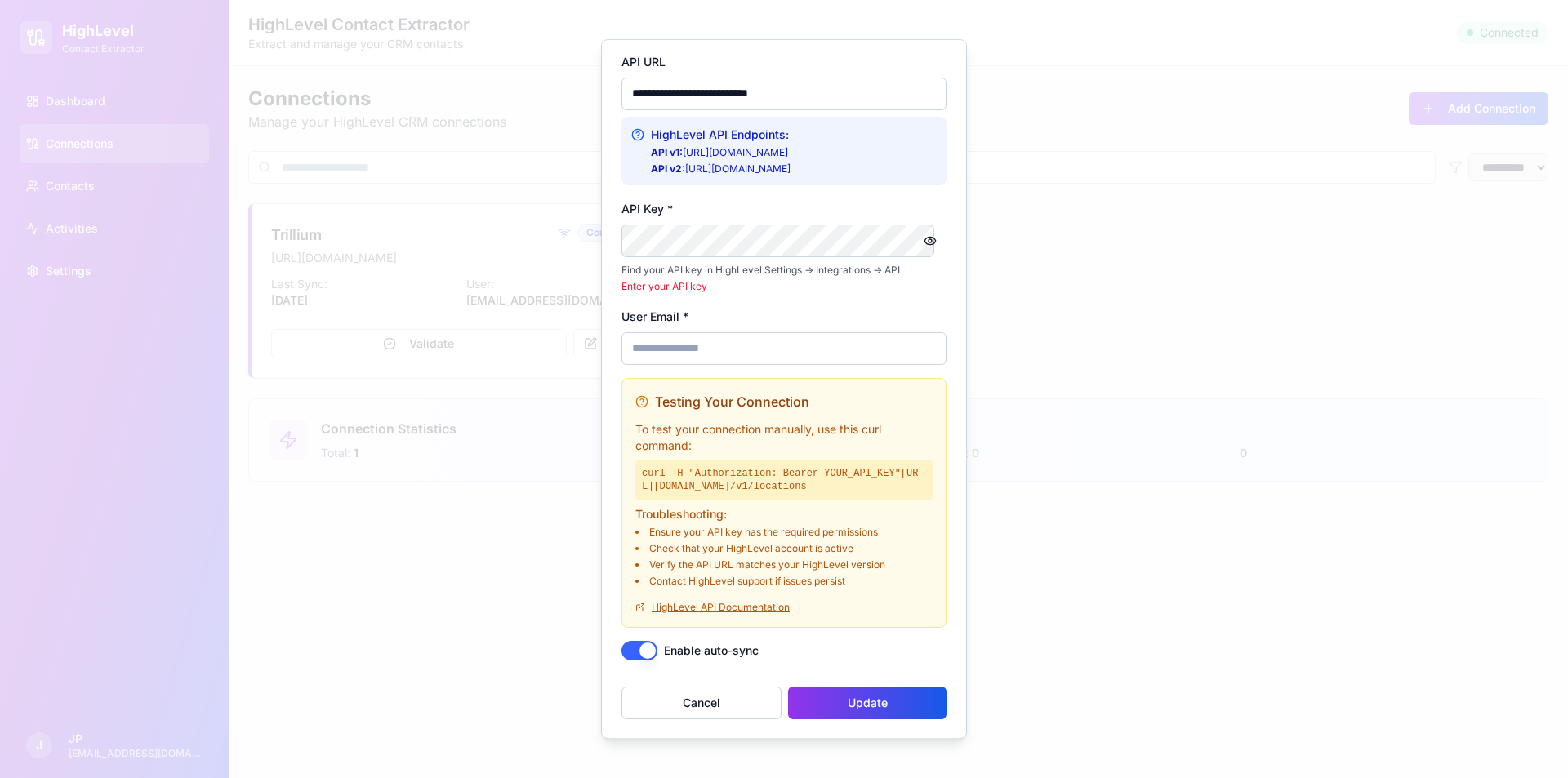
click at [889, 704] on button "Update" at bounding box center [867, 703] width 158 height 33
click at [743, 712] on button "Cancel" at bounding box center [702, 703] width 160 height 33
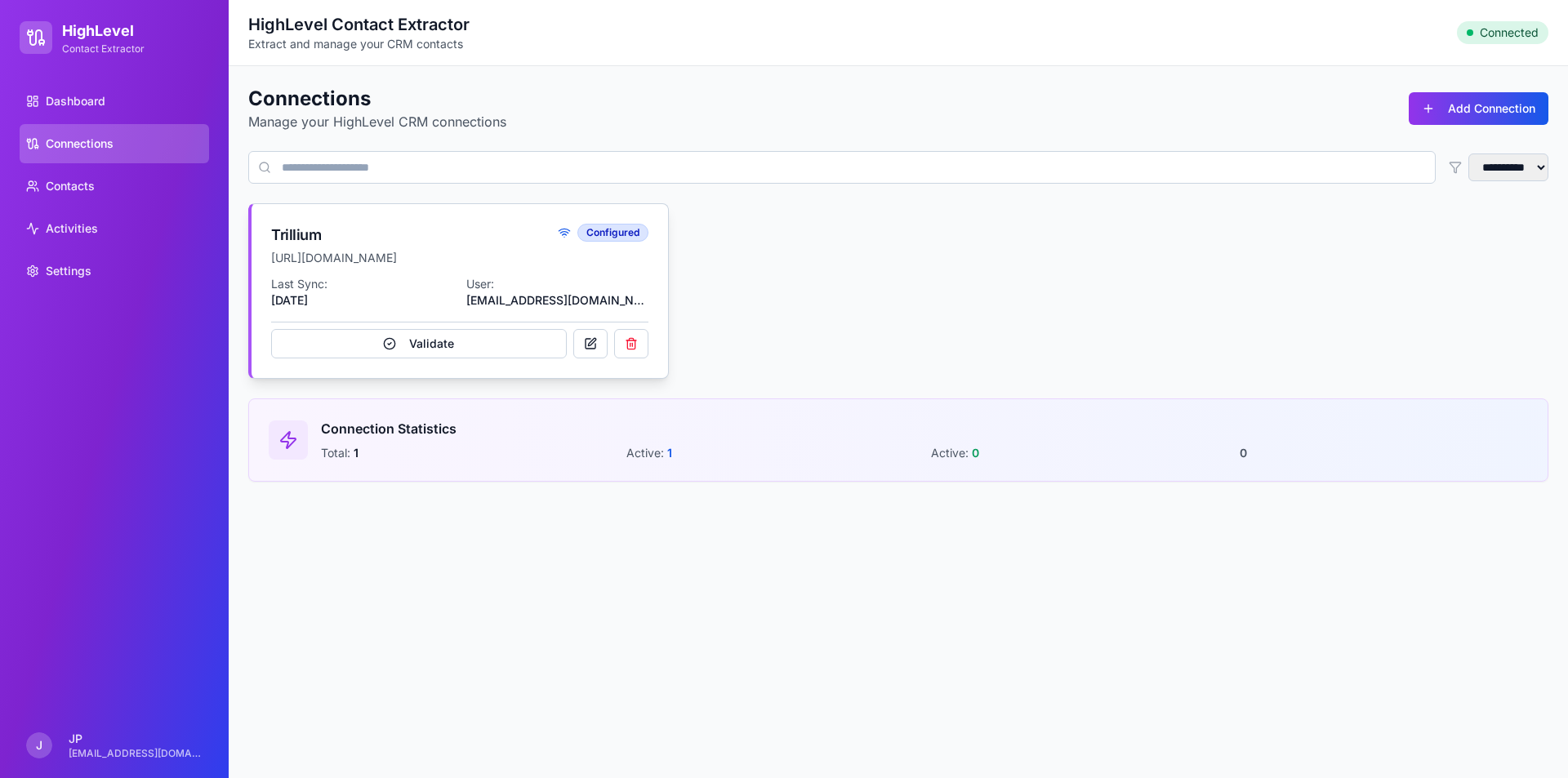
click at [519, 344] on button "Validate" at bounding box center [419, 344] width 296 height 30
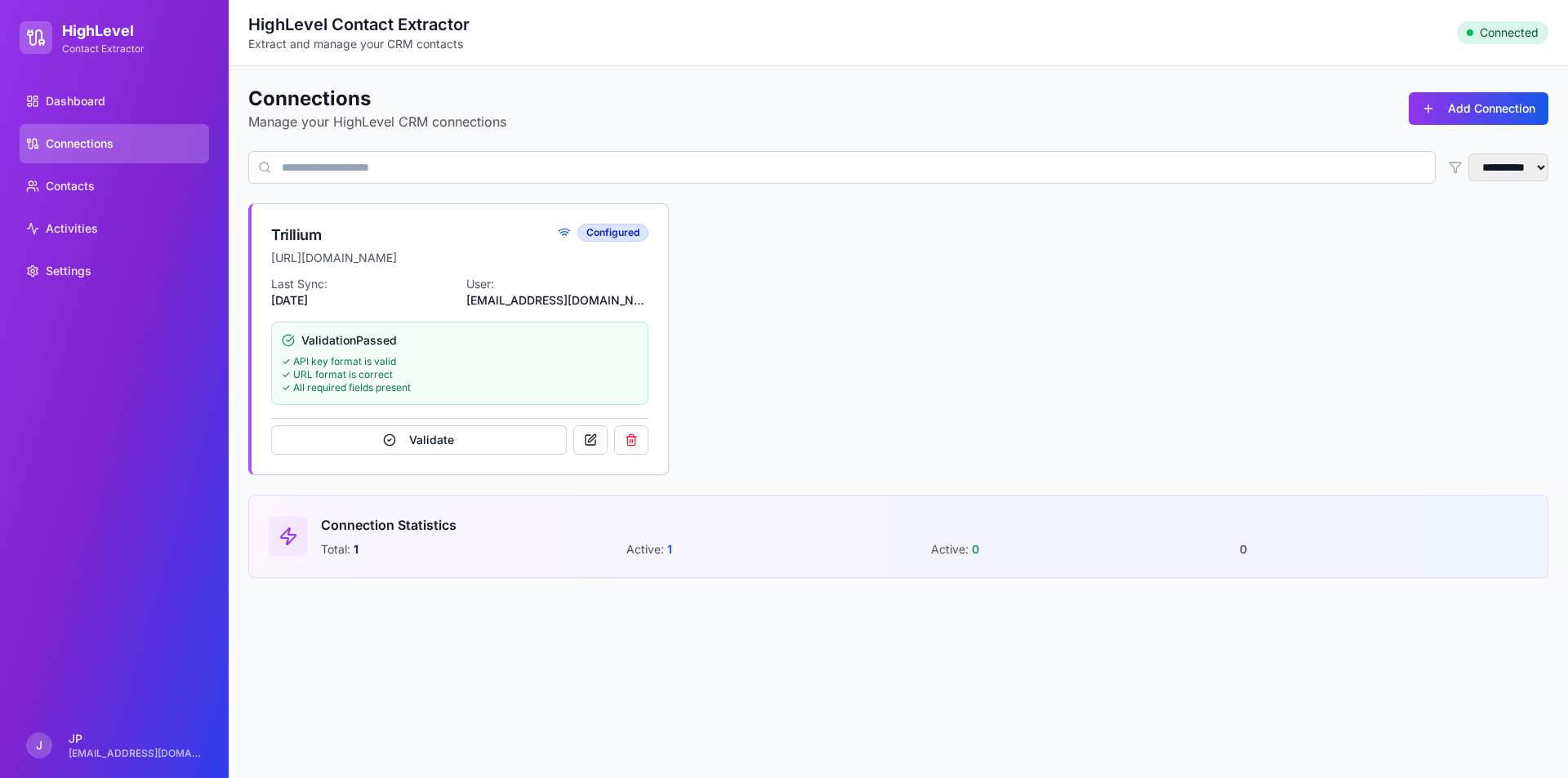
click at [758, 421] on div "Trillium https://services.leadconnectorhq.com configured Last Sync: 8/28/2025 U…" at bounding box center [898, 340] width 1300 height 272
